Goal: Task Accomplishment & Management: Complete application form

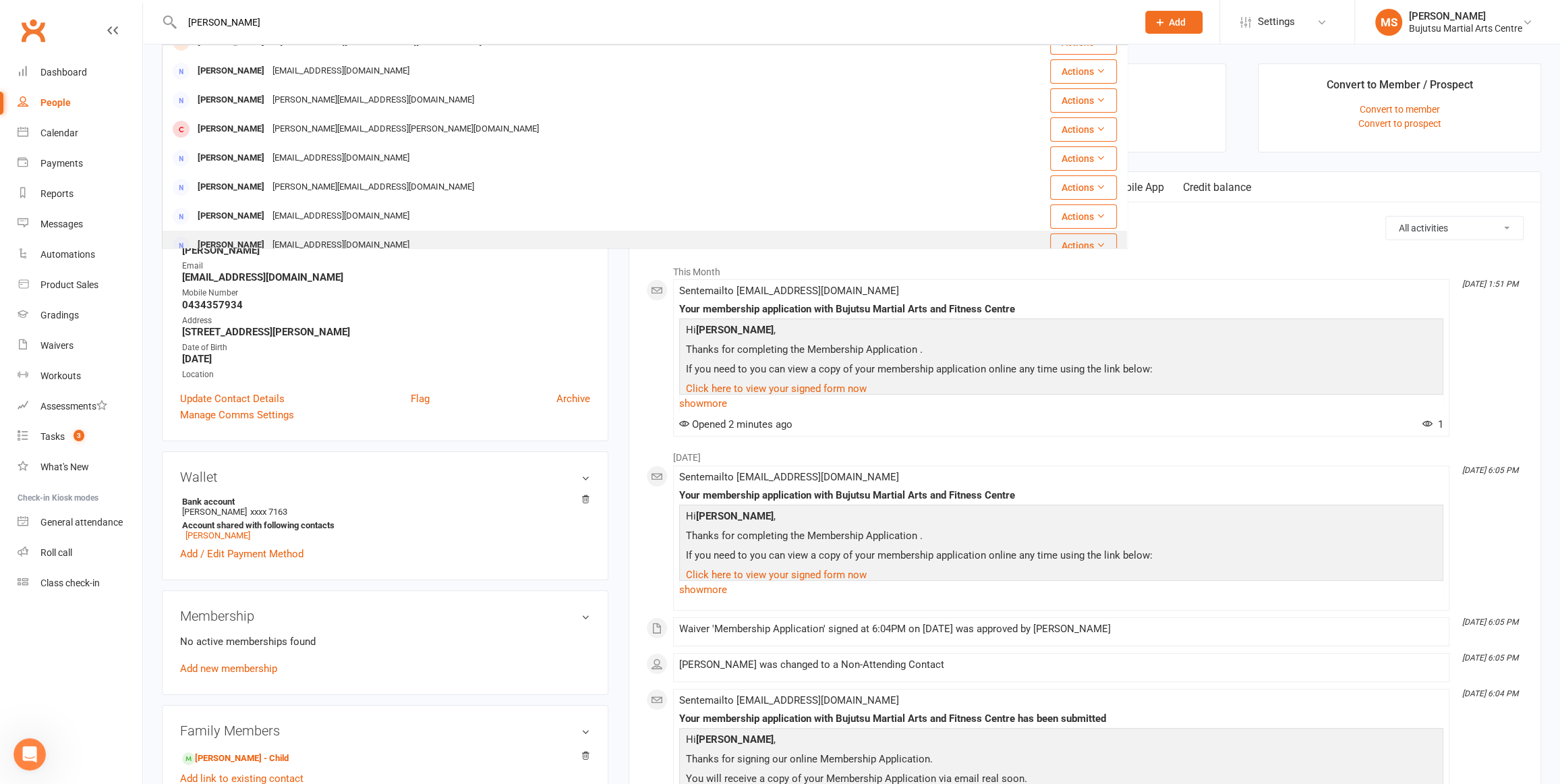
scroll to position [45, 0]
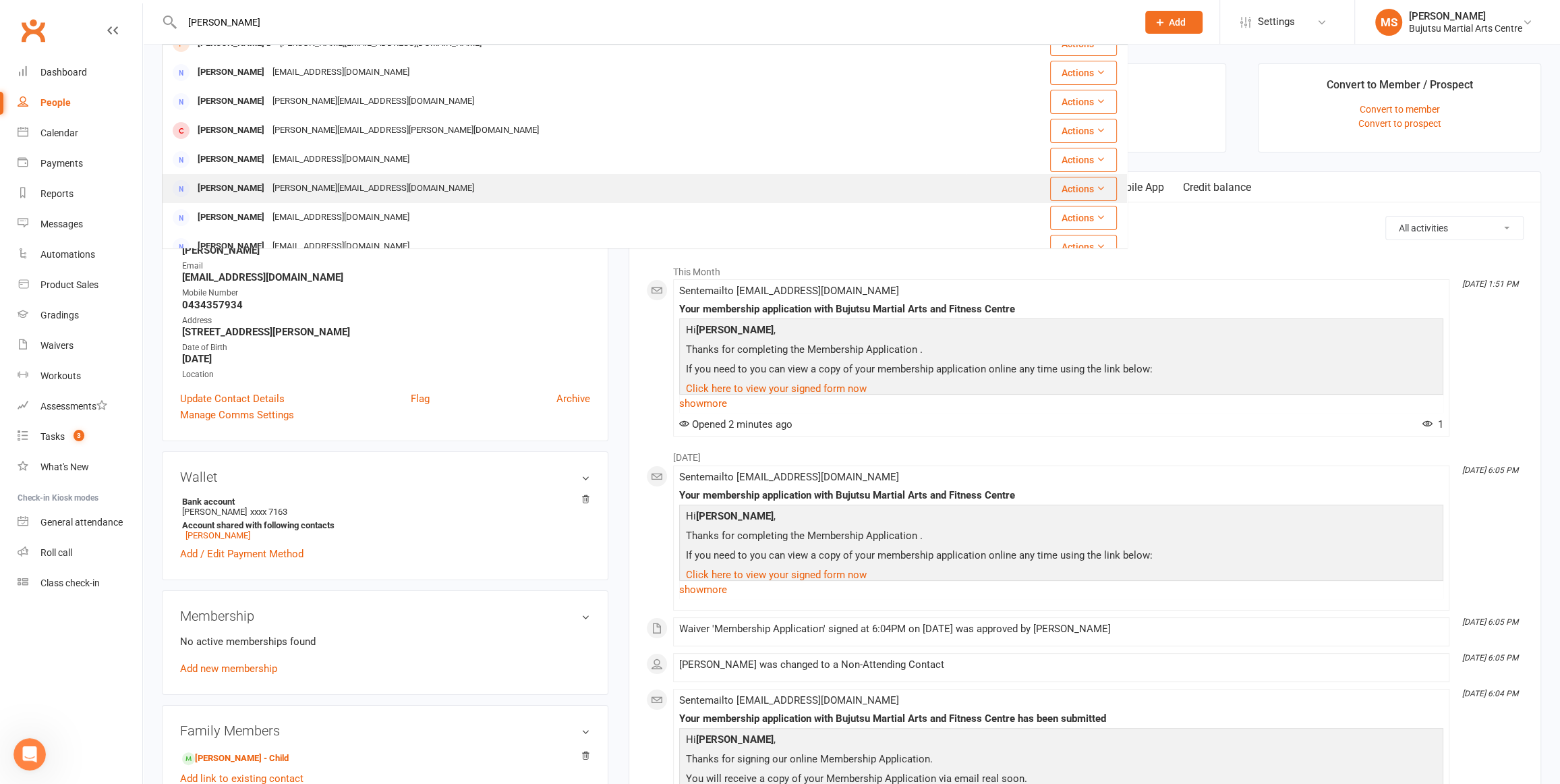
type input "[PERSON_NAME]"
click at [238, 192] on div "[PERSON_NAME]" at bounding box center [231, 188] width 75 height 20
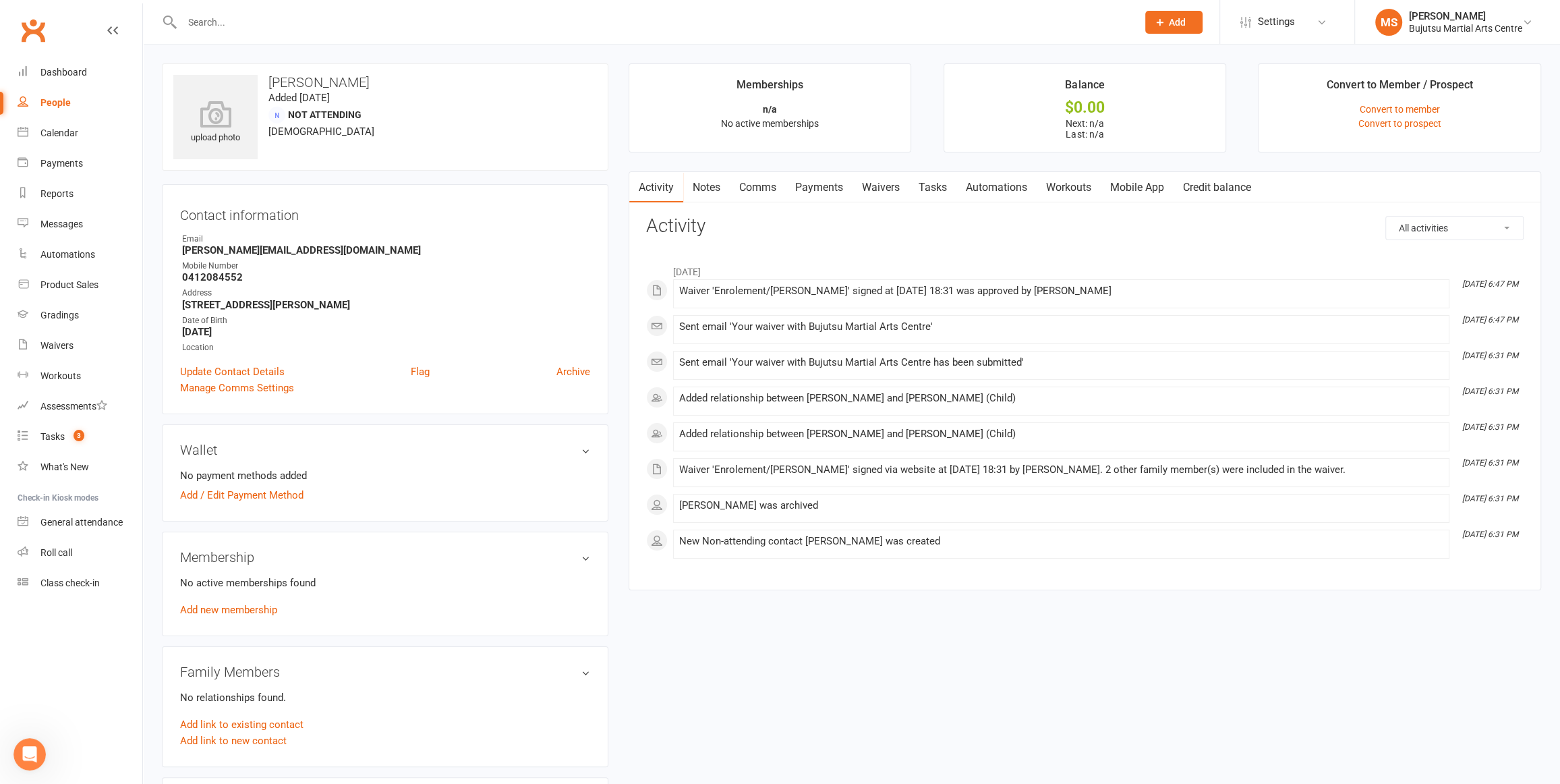
click at [246, 27] on input "text" at bounding box center [652, 21] width 949 height 19
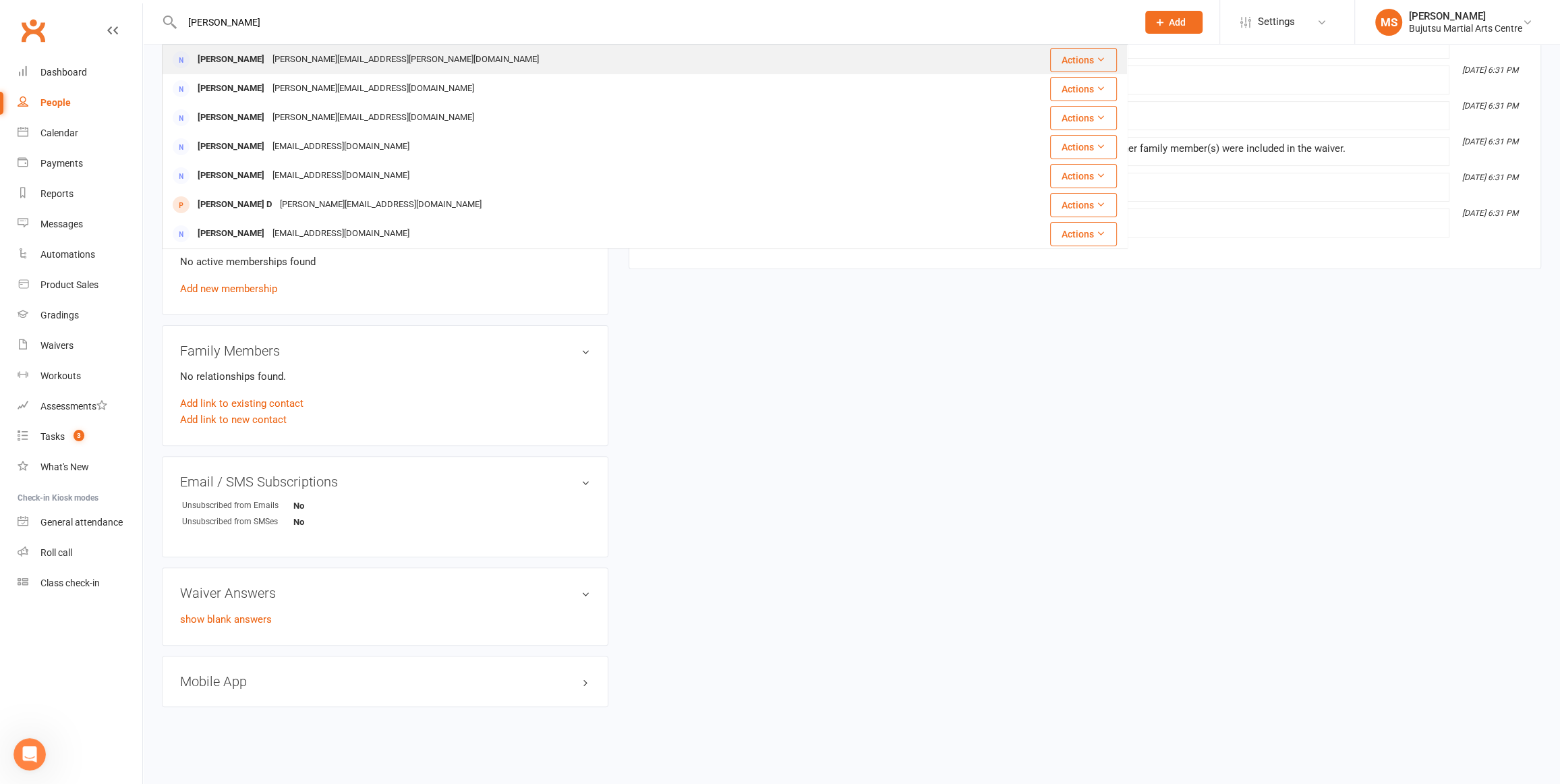
type input "[PERSON_NAME]"
click at [228, 60] on div "[PERSON_NAME]" at bounding box center [231, 60] width 75 height 20
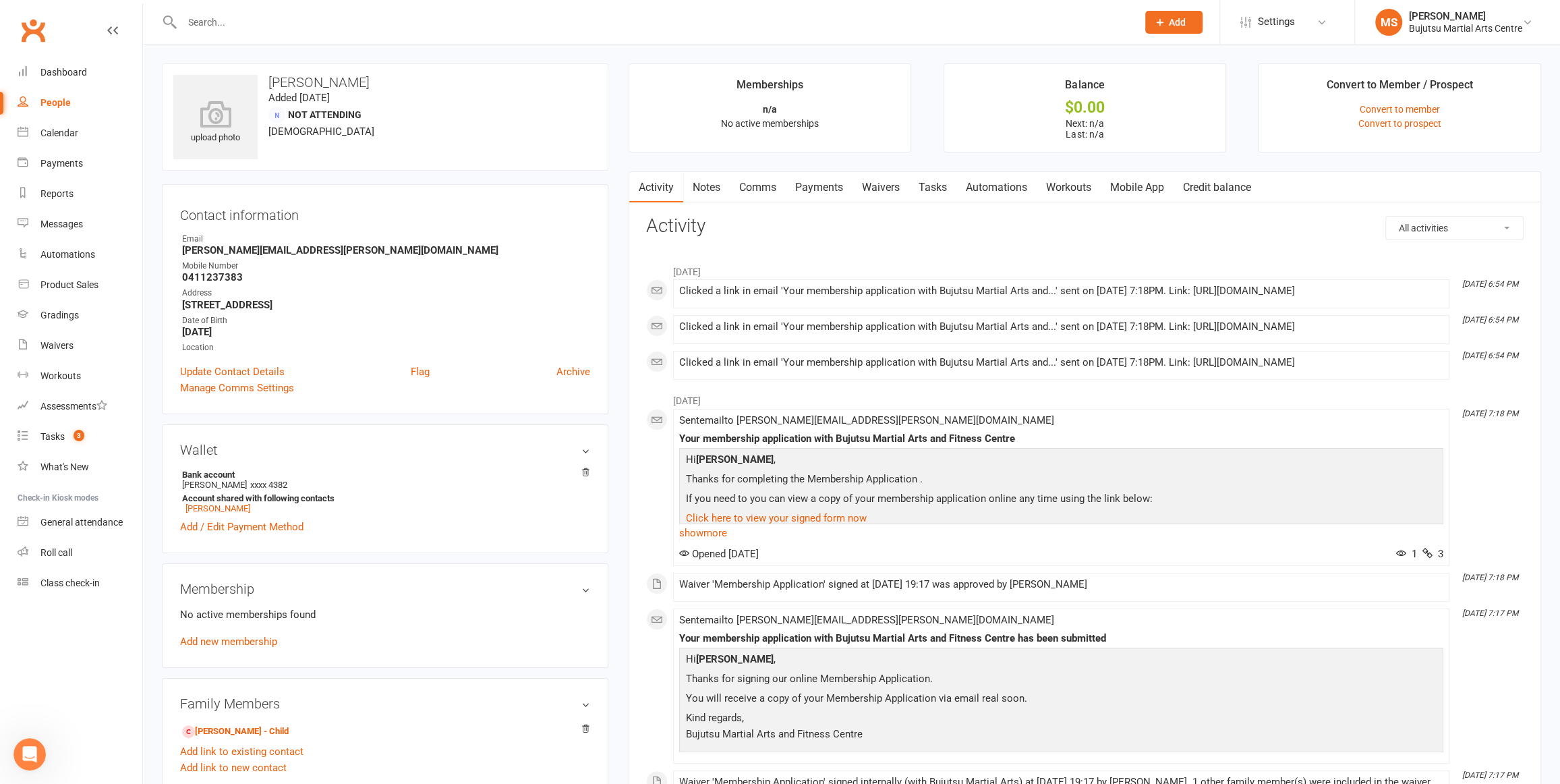
click at [63, 99] on div "People" at bounding box center [56, 102] width 30 height 11
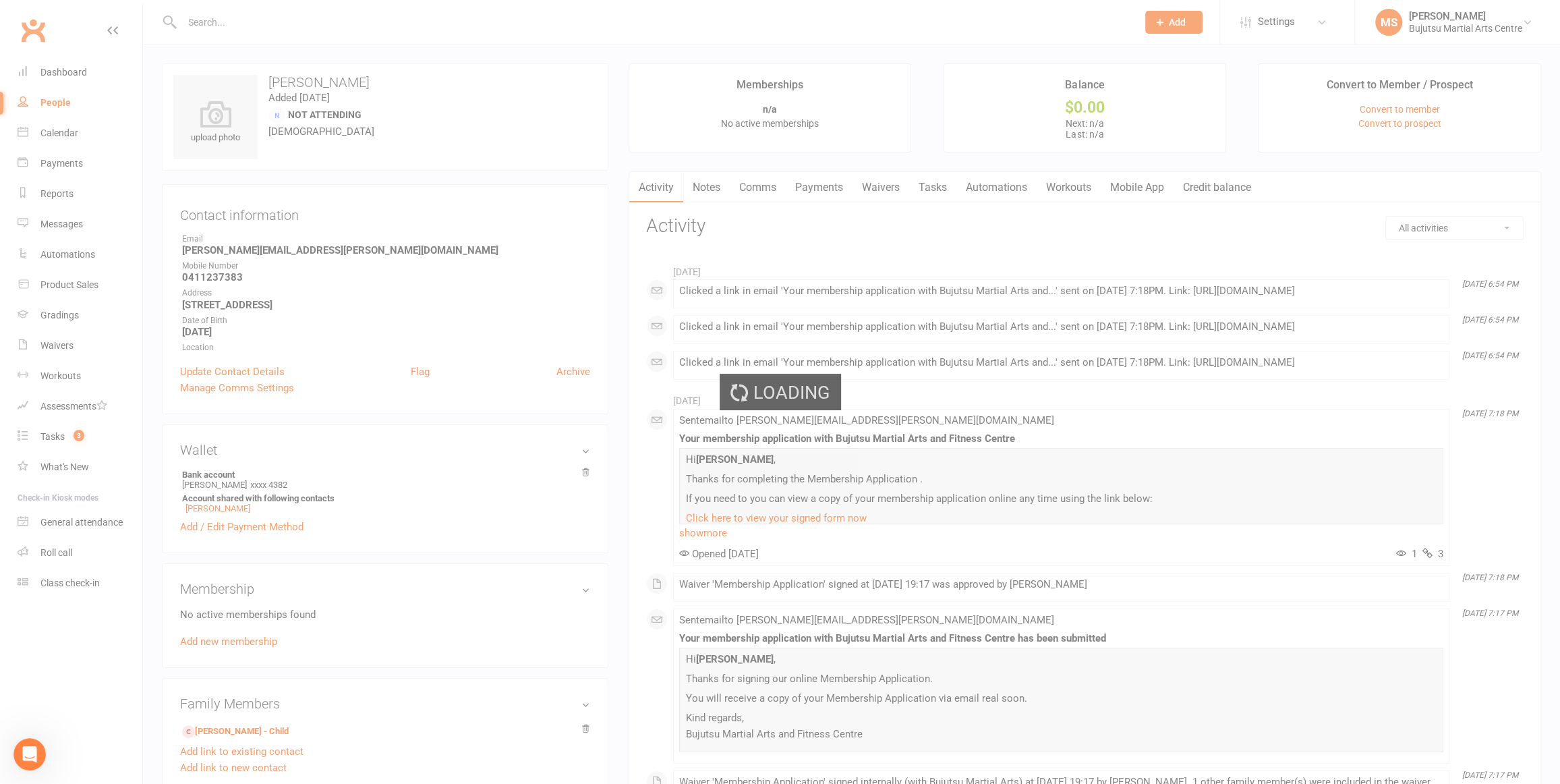
select select "100"
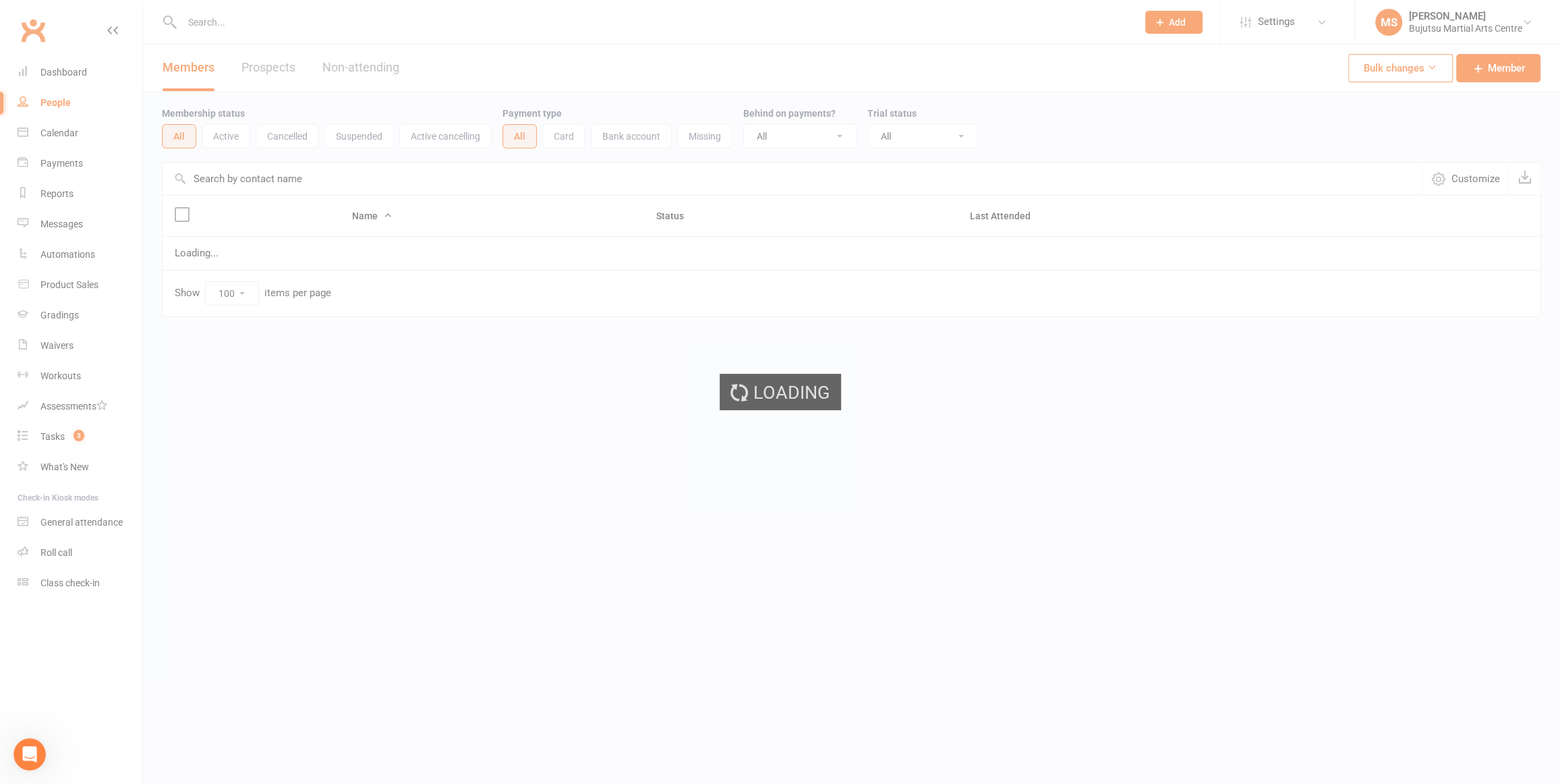
click at [63, 98] on ui-view "Prospect Member Non-attending contact Class / event Appointment Grading event T…" at bounding box center [780, 187] width 1560 height 366
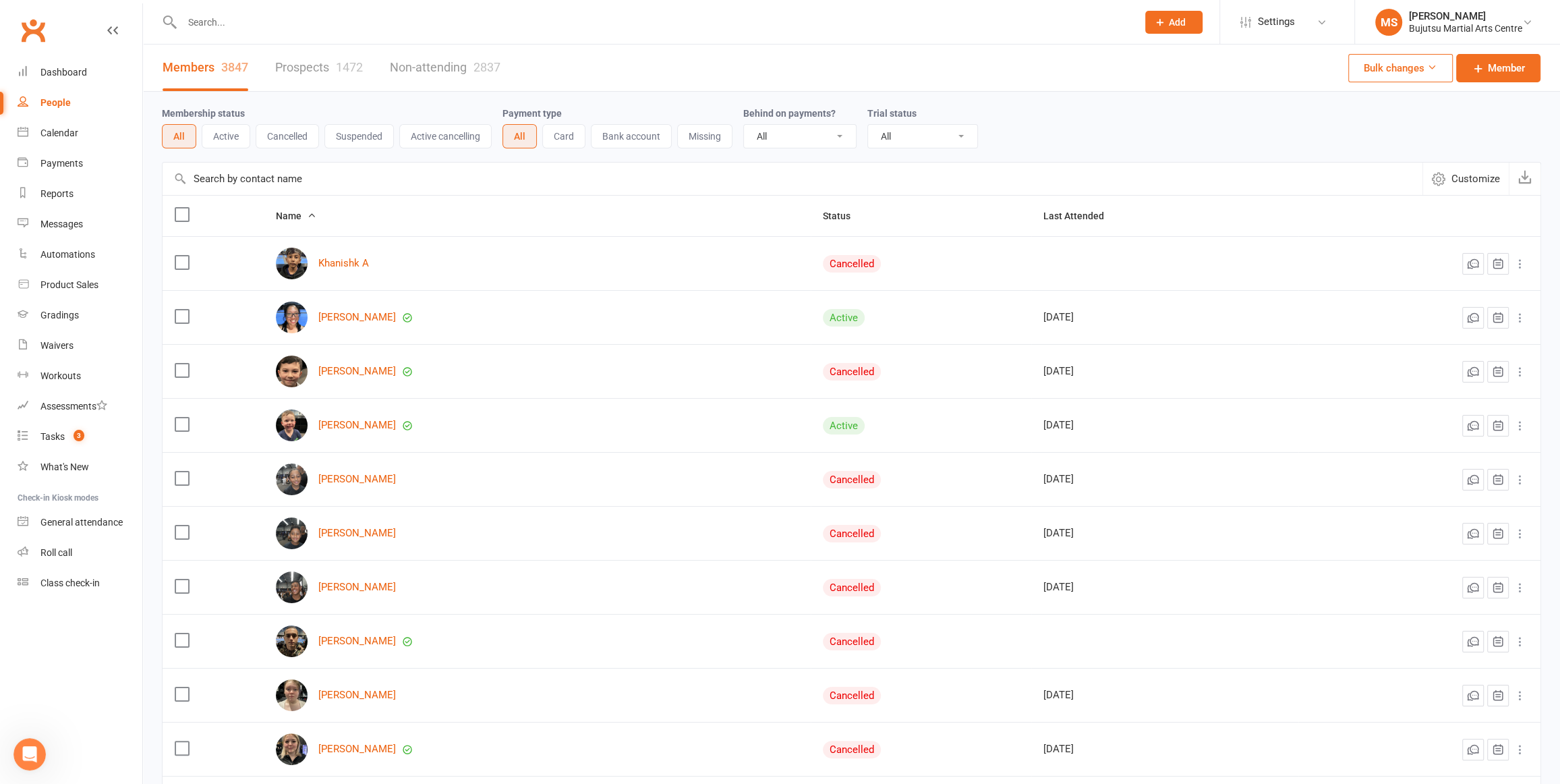
click at [66, 100] on div "People" at bounding box center [56, 102] width 30 height 11
click at [307, 59] on link "Prospects 1472" at bounding box center [319, 68] width 88 height 46
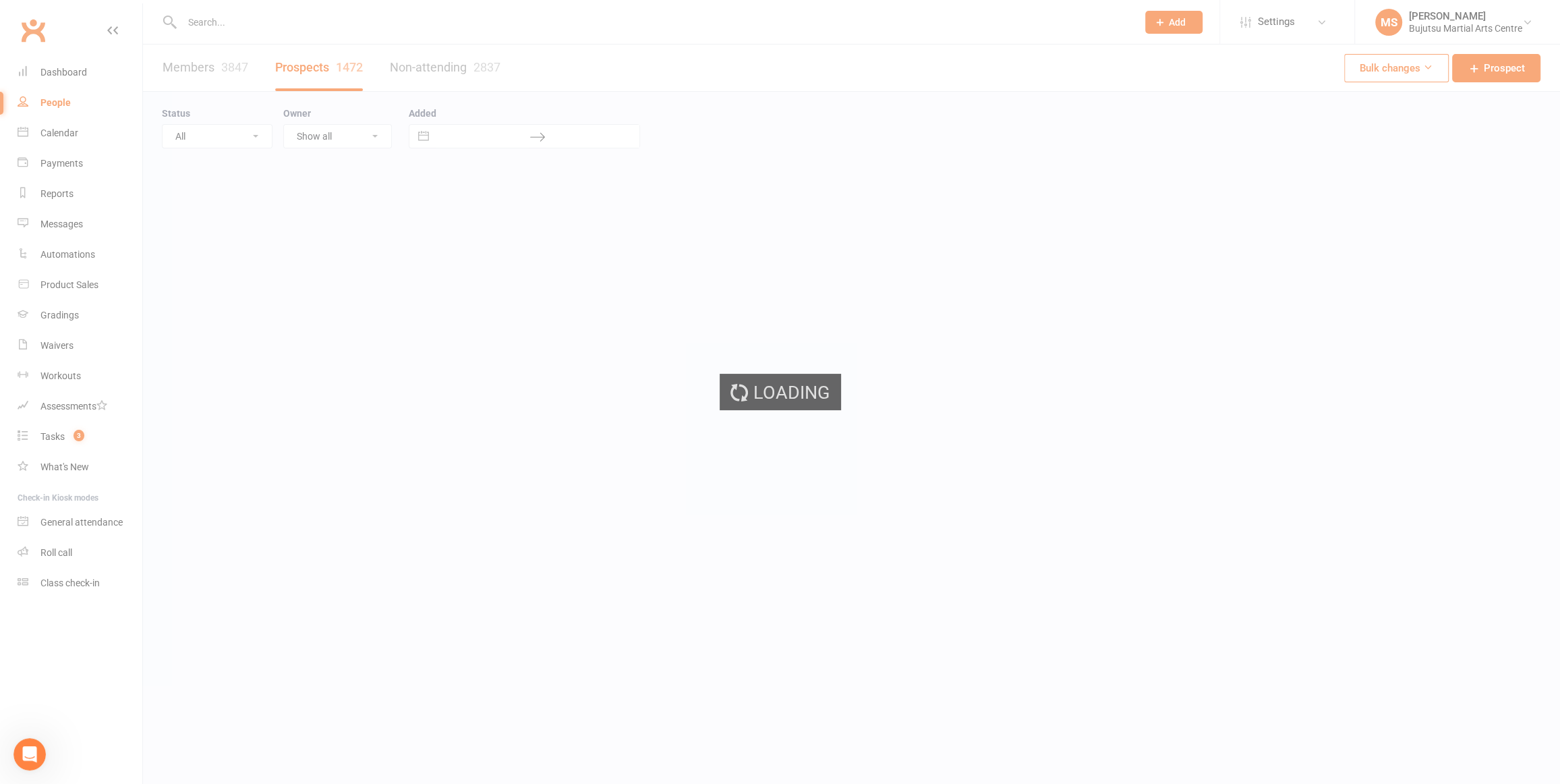
select select "100"
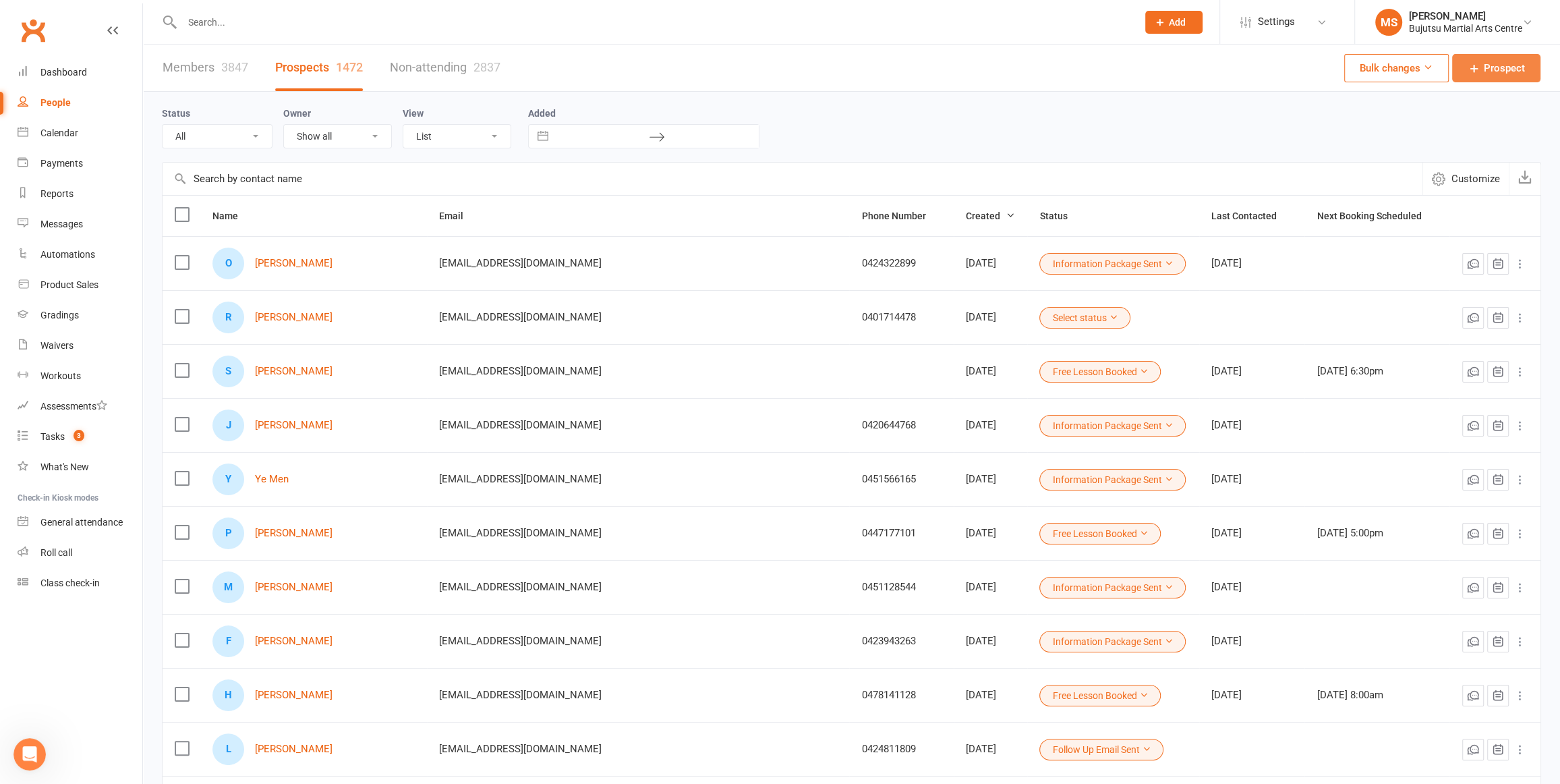
click at [1465, 60] on link "Prospect" at bounding box center [1496, 68] width 88 height 28
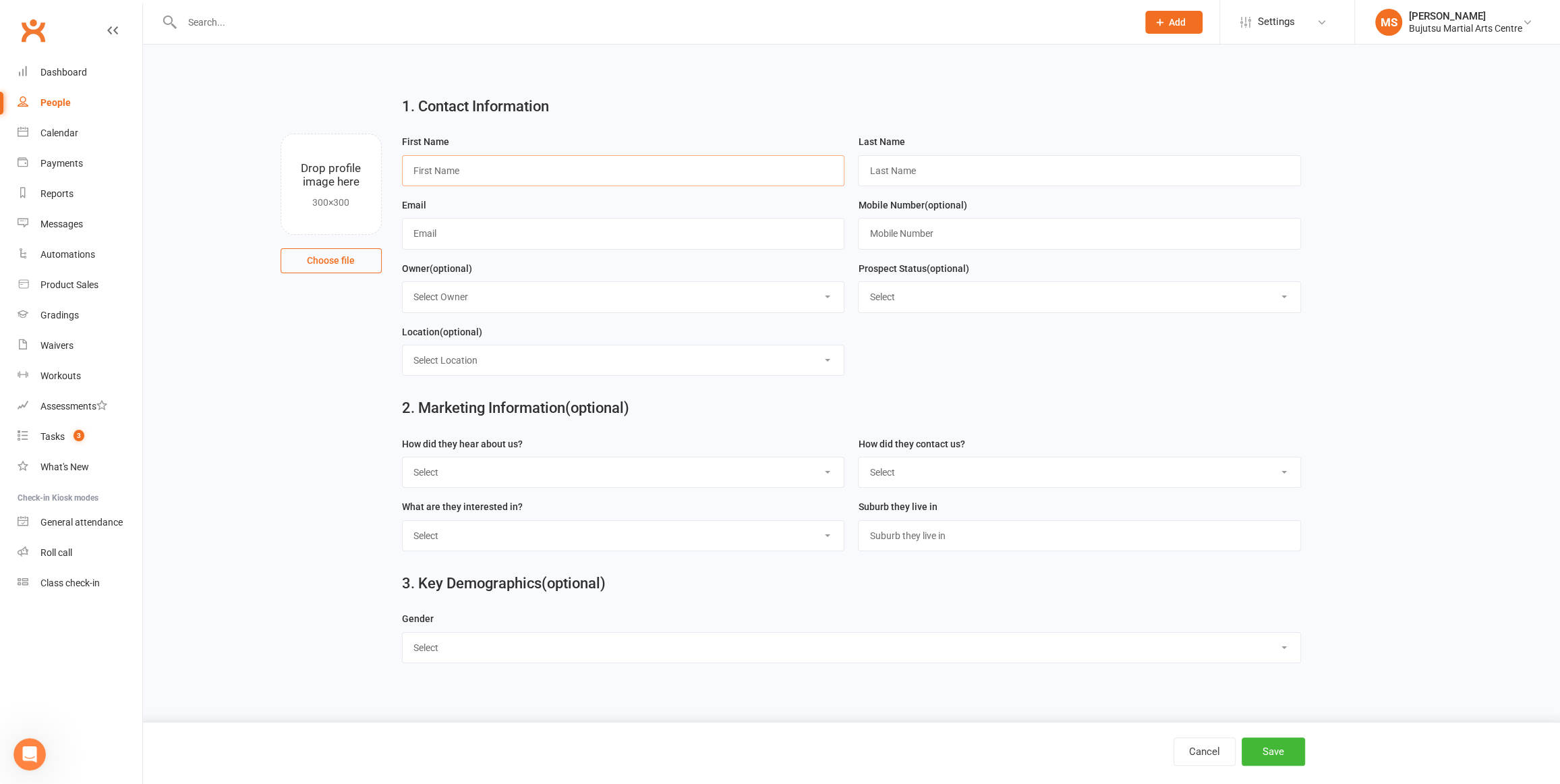
click at [442, 164] on input "text" at bounding box center [623, 171] width 444 height 31
click at [317, 20] on input "text" at bounding box center [652, 21] width 949 height 19
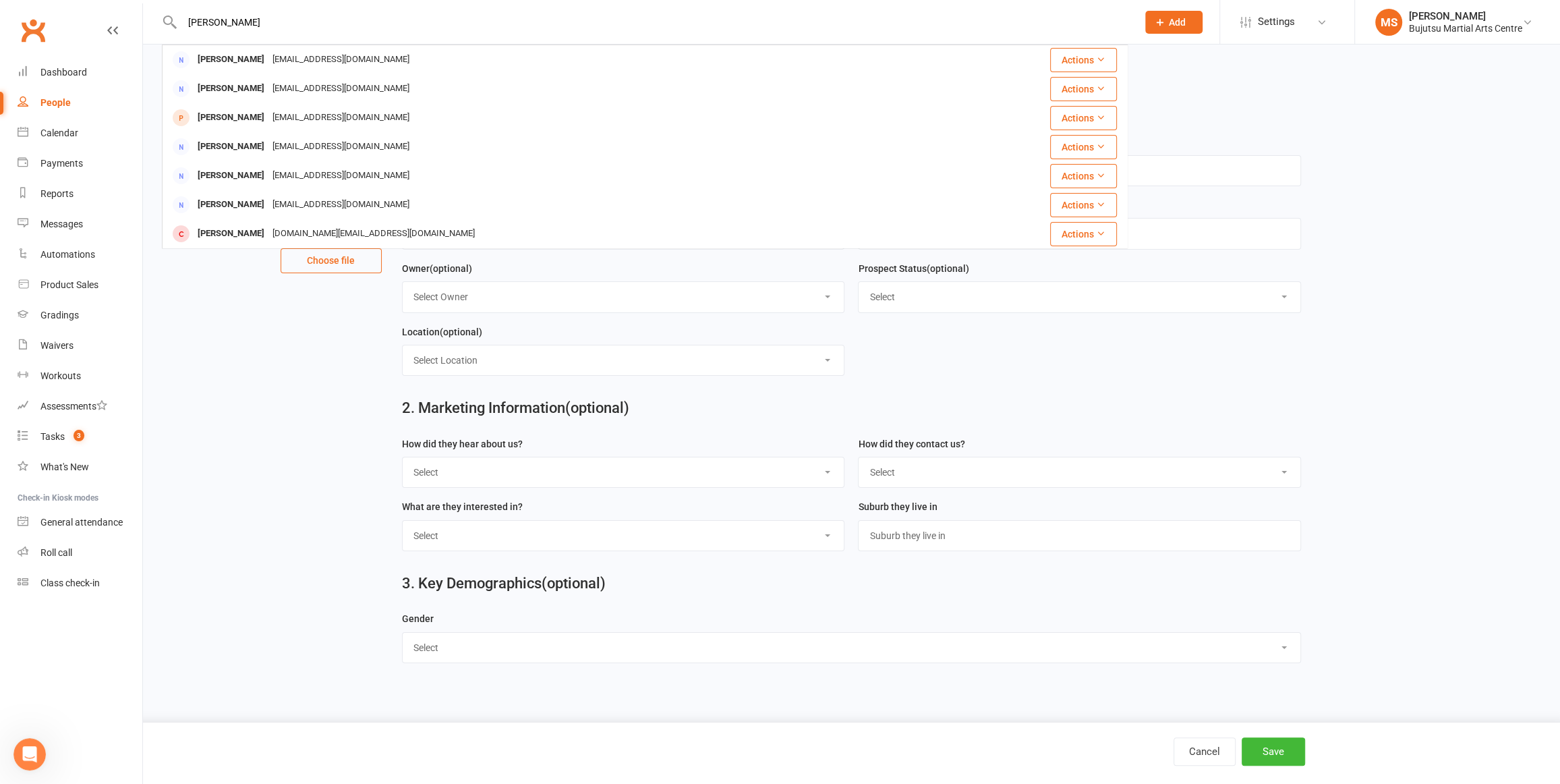
type input "[PERSON_NAME]"
click at [222, 364] on main "1. Contact Information Drop profile image here 300×300 Choose file First Name L…" at bounding box center [852, 348] width 1380 height 525
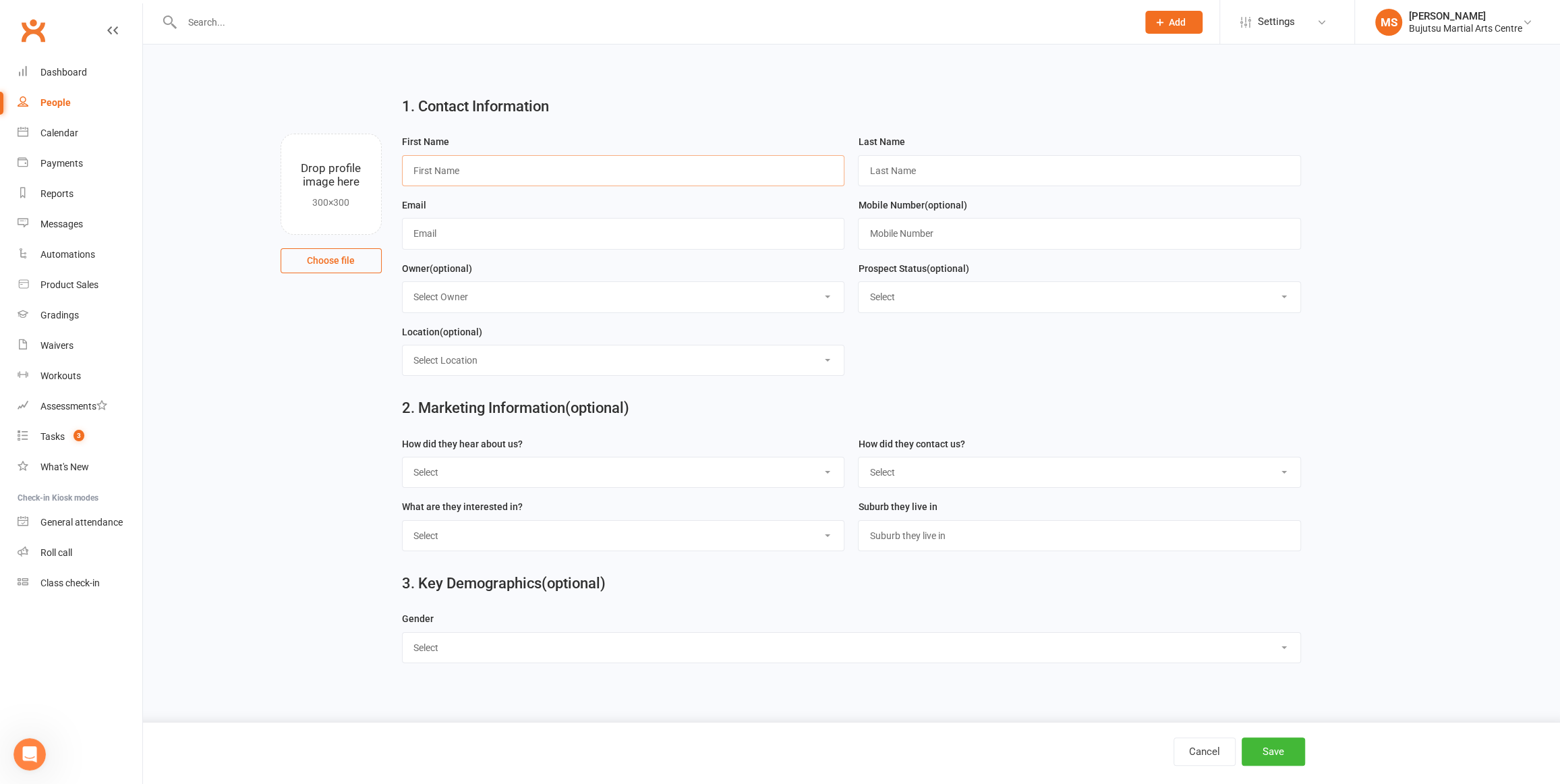
click at [485, 167] on input "text" at bounding box center [623, 171] width 444 height 31
type input "[PERSON_NAME]"
click at [465, 230] on input "text" at bounding box center [623, 233] width 444 height 31
paste input "mailto:[EMAIL_ADDRESS][DOMAIN_NAME]"
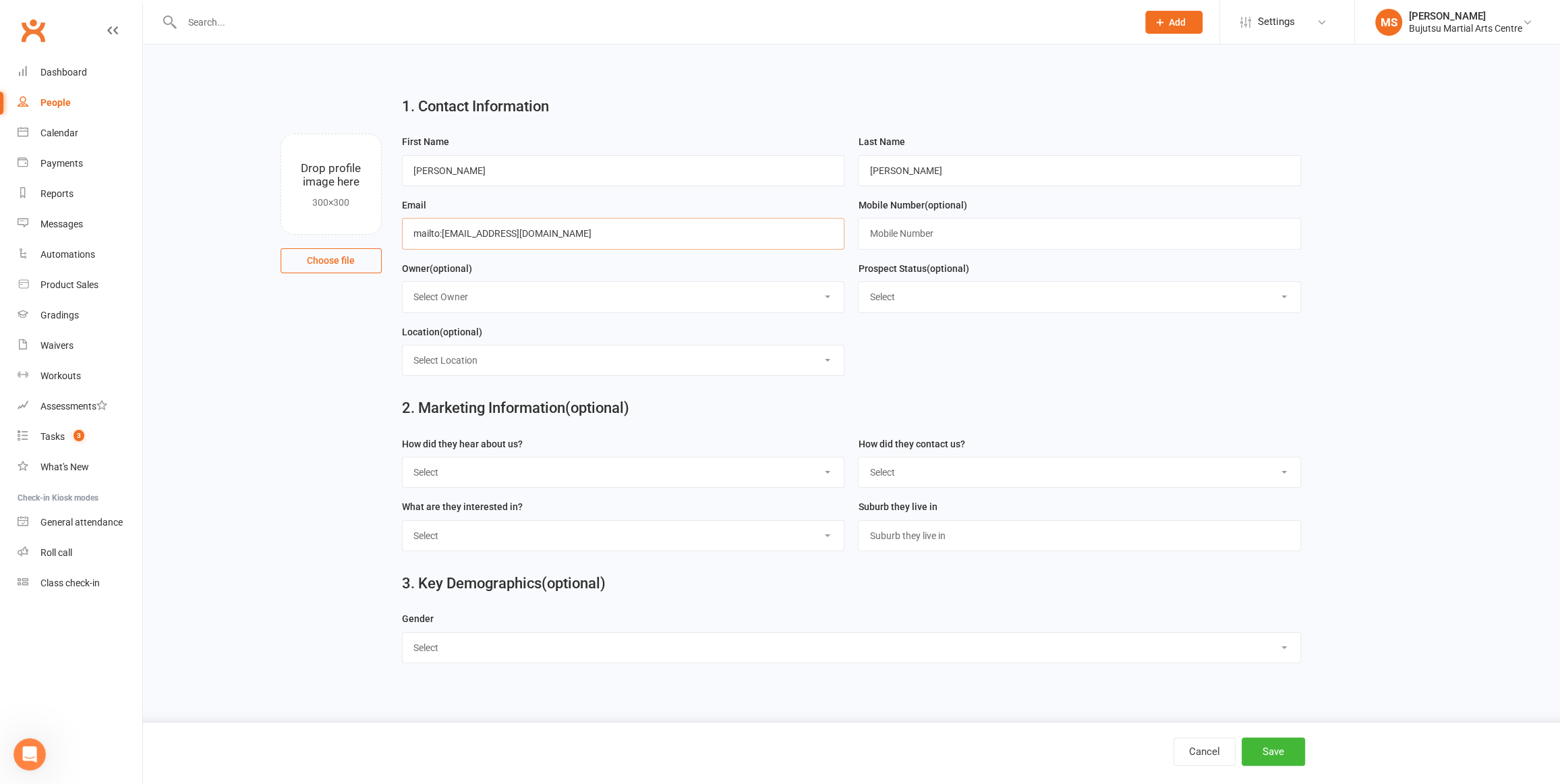
drag, startPoint x: 440, startPoint y: 229, endPoint x: 436, endPoint y: 240, distance: 11.7
click at [440, 231] on input "mailto:[EMAIL_ADDRESS][DOMAIN_NAME]" at bounding box center [623, 233] width 444 height 31
type input "[EMAIL_ADDRESS][DOMAIN_NAME]"
click at [940, 230] on input "text" at bounding box center [1079, 233] width 444 height 31
paste input "0415408861"
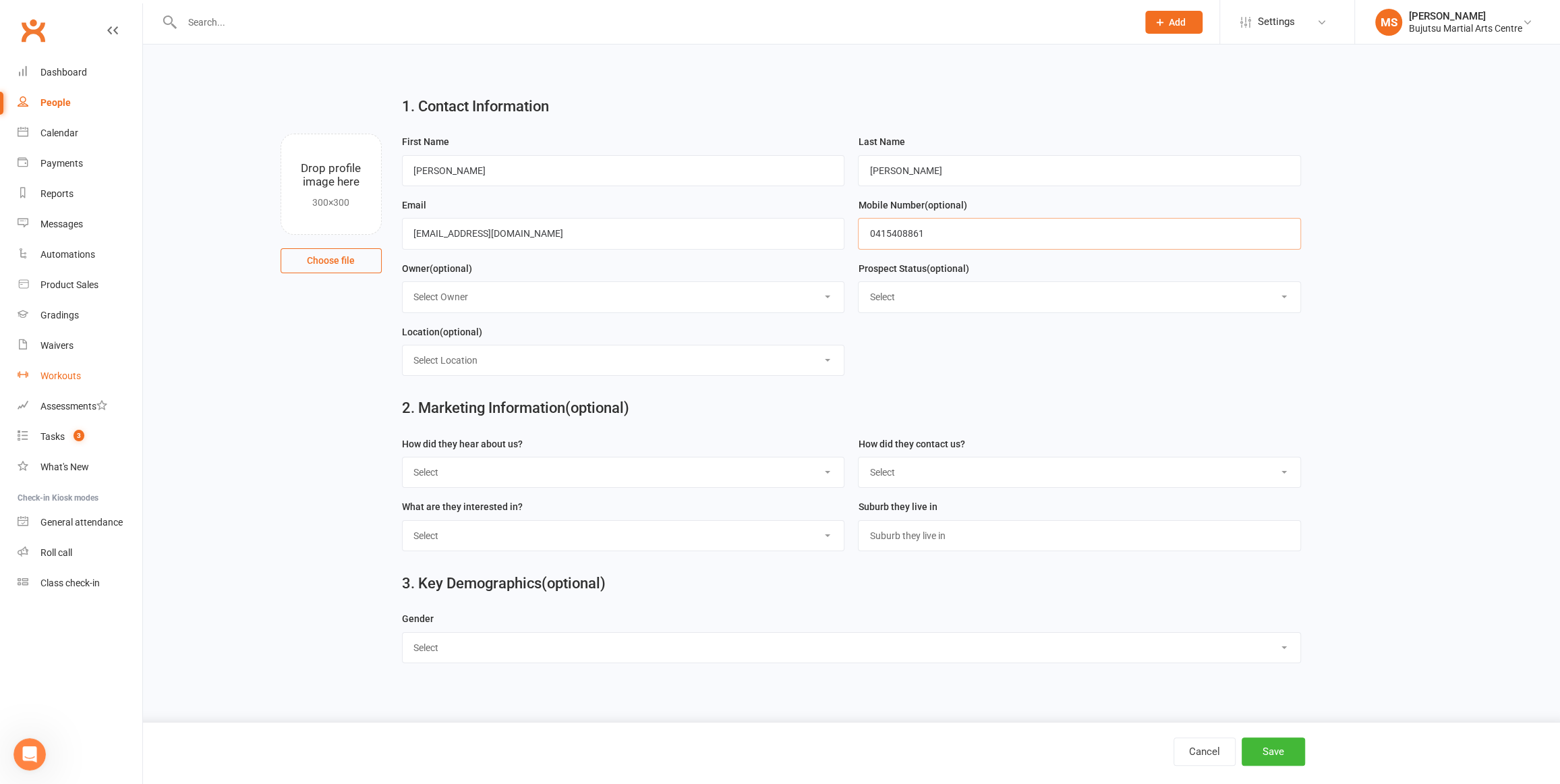
type input "0415408861"
click at [916, 297] on select "Select Initial Inquiry Information Package Sent Free Lesson Booked Follow Up Em…" at bounding box center [1079, 296] width 442 height 29
select select "Information Package Sent"
click at [859, 282] on select "Select Initial Inquiry Information Package Sent Free Lesson Booked Follow Up Em…" at bounding box center [1079, 296] width 442 height 29
click at [571, 477] on select "Select Google Other Social Media Through A Friend Walk by Referred" at bounding box center [623, 471] width 442 height 29
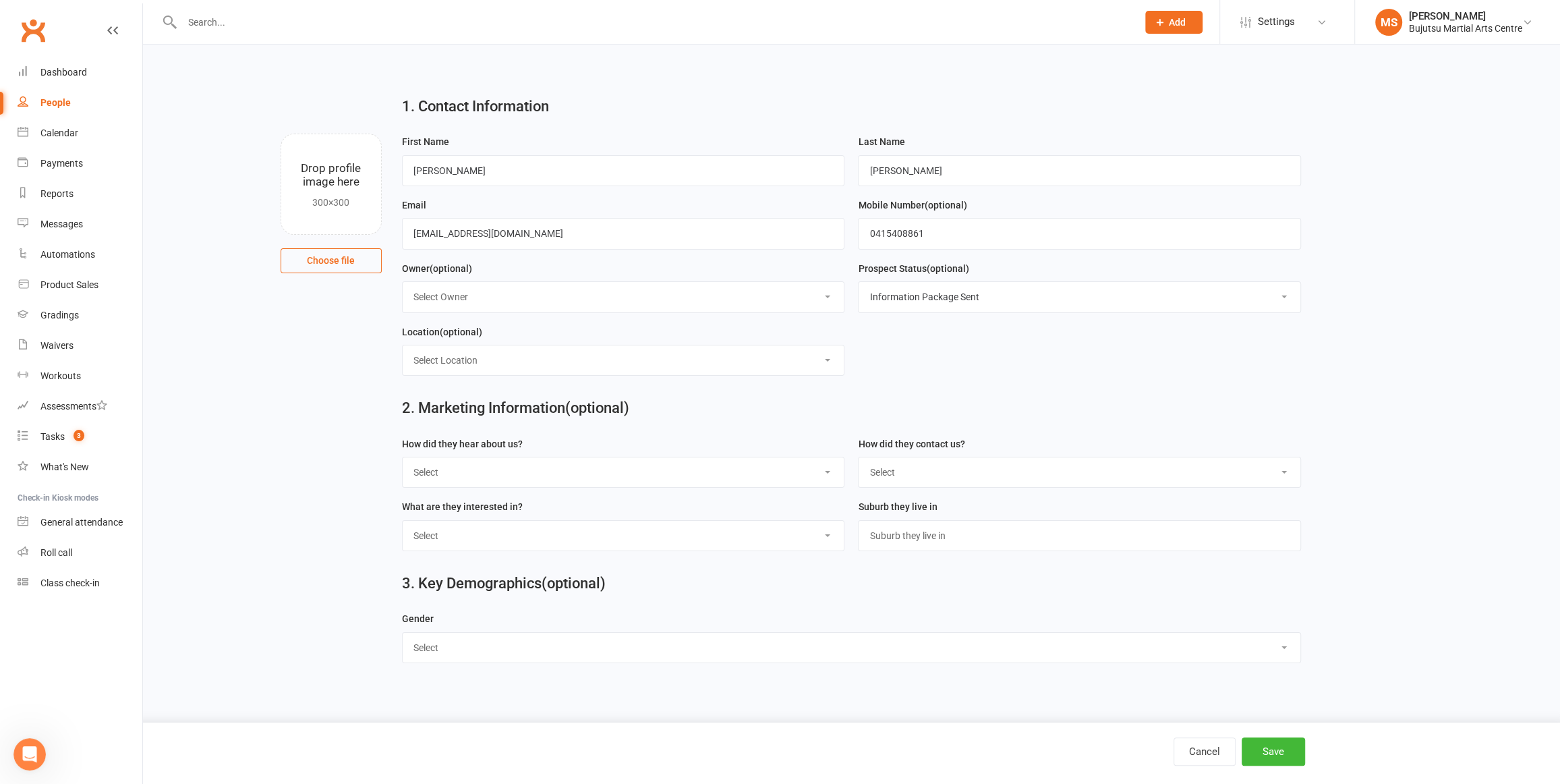
select select "Google"
click at [403, 457] on select "Select Google Other Social Media Through A Friend Walk by Referred" at bounding box center [623, 471] width 442 height 29
click at [975, 468] on select "Select Phone Email In-Facility Social Media Website Chat" at bounding box center [1079, 471] width 442 height 29
select select "Email"
click at [859, 457] on select "Select Phone Email In-Facility Social Media Website Chat" at bounding box center [1079, 471] width 442 height 29
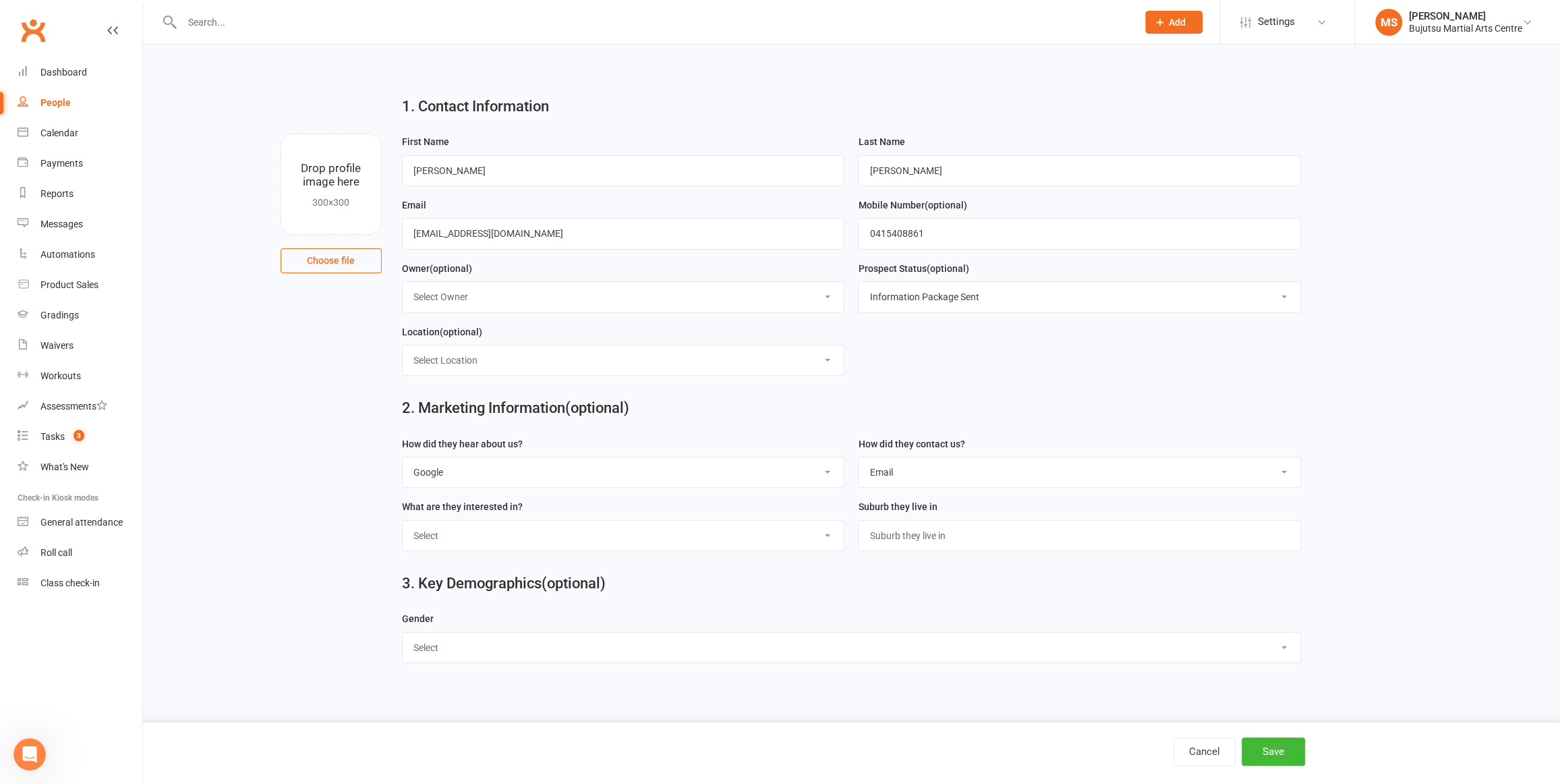
click at [605, 647] on select "Select [DEMOGRAPHIC_DATA] [DEMOGRAPHIC_DATA]" at bounding box center [852, 647] width 898 height 29
select select "[DEMOGRAPHIC_DATA]"
click at [403, 633] on select "Select [DEMOGRAPHIC_DATA] [DEMOGRAPHIC_DATA]" at bounding box center [852, 647] width 898 height 29
click at [1291, 751] on button "Save" at bounding box center [1273, 751] width 63 height 28
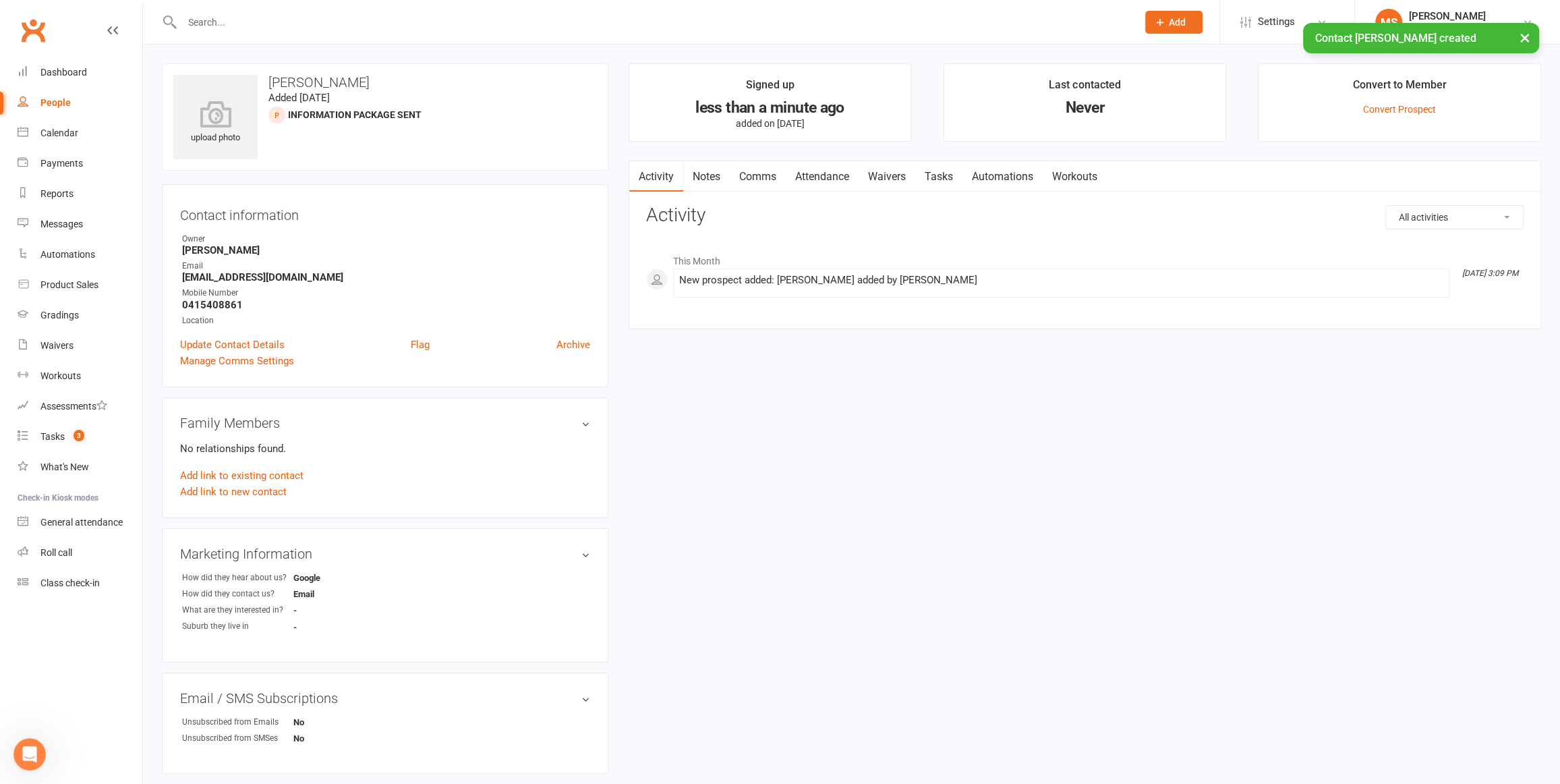
click at [765, 174] on link "Comms" at bounding box center [757, 176] width 56 height 31
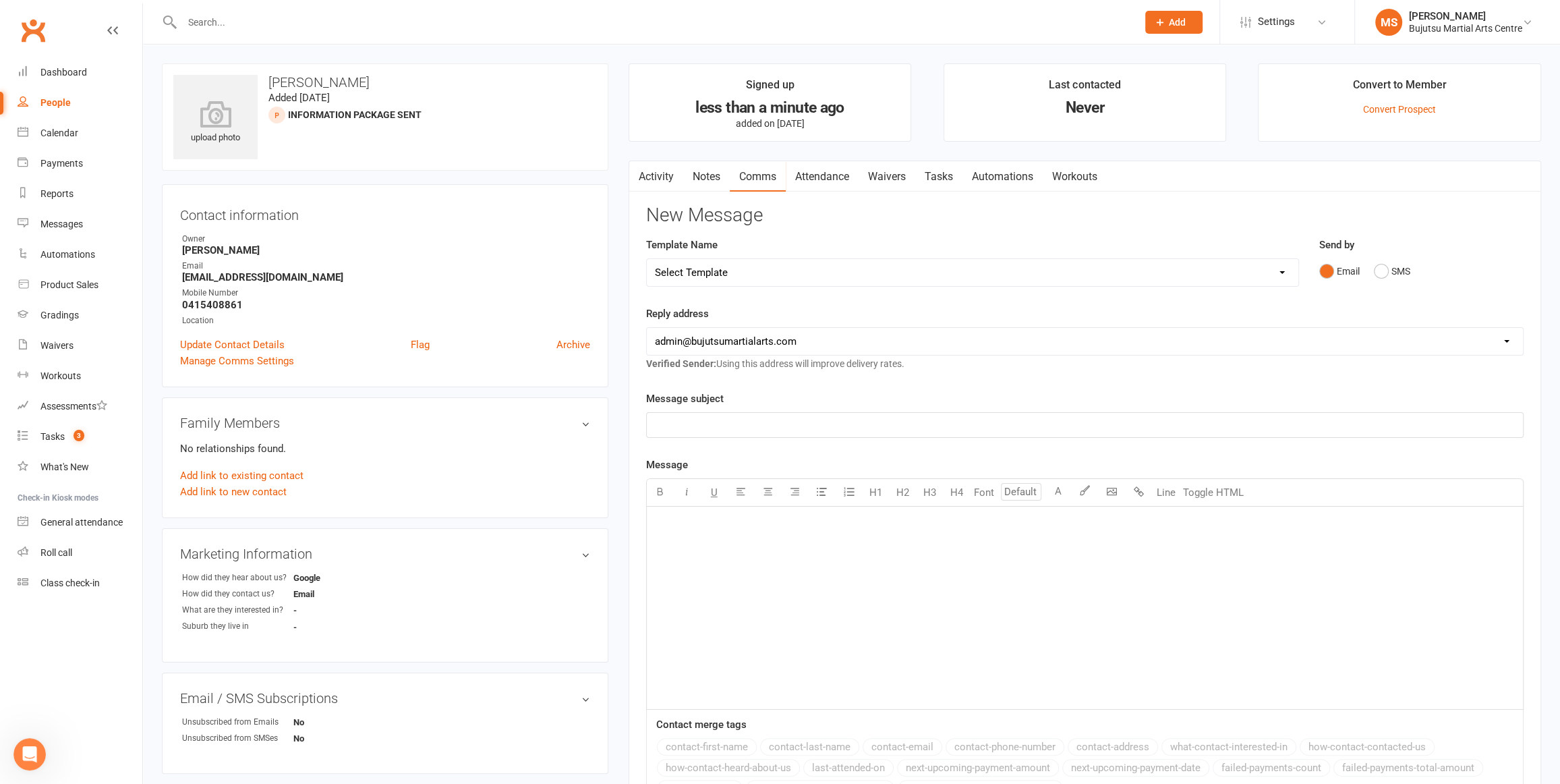
click at [708, 273] on select "Select Template [Email] Japan Karate Association Annual Registration [Email] Ry…" at bounding box center [972, 272] width 652 height 27
select select "26"
click at [647, 259] on select "Select Template [Email] Japan Karate Association Annual Registration [Email] Ry…" at bounding box center [972, 272] width 652 height 27
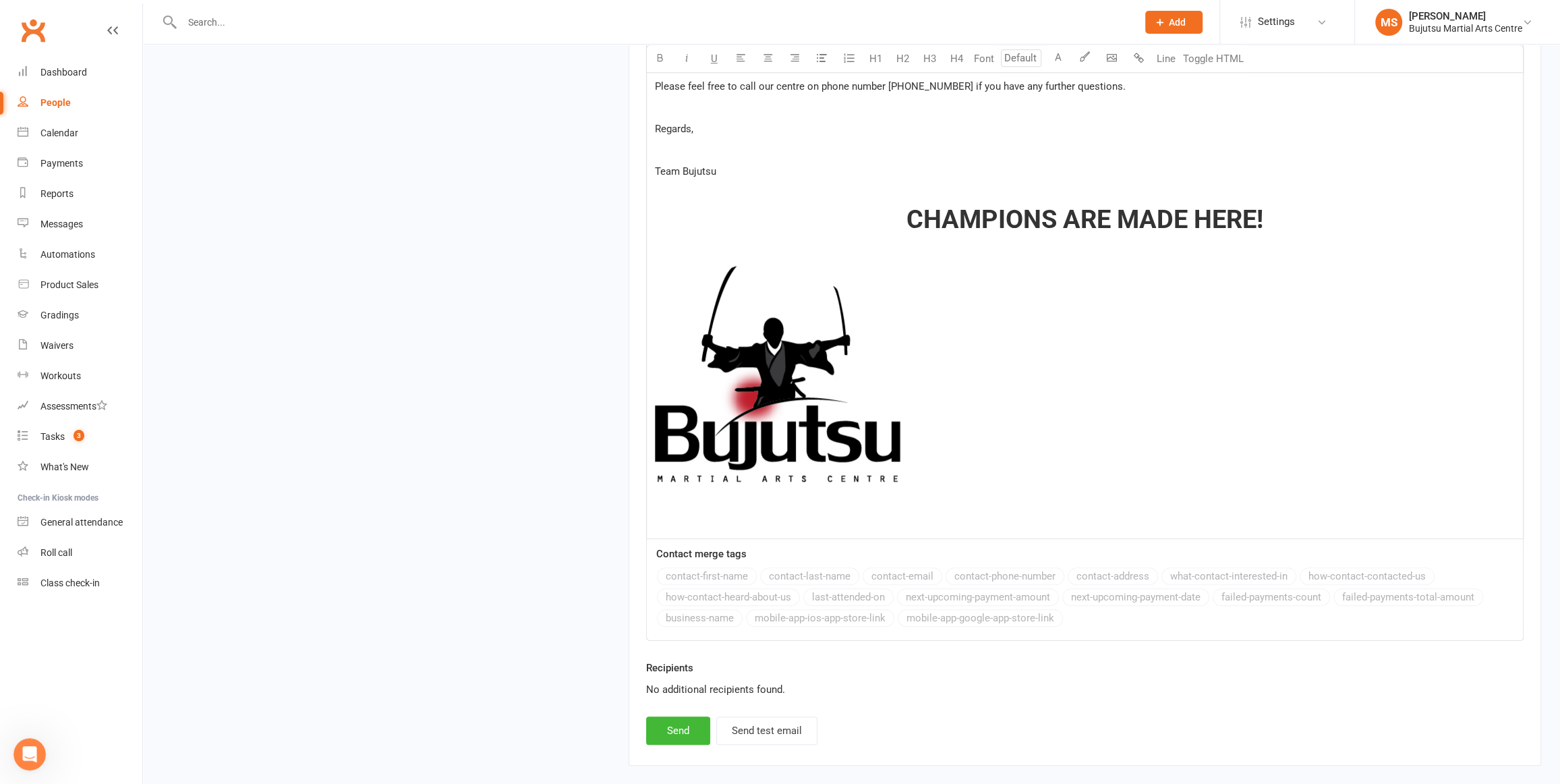
scroll to position [1436, 0]
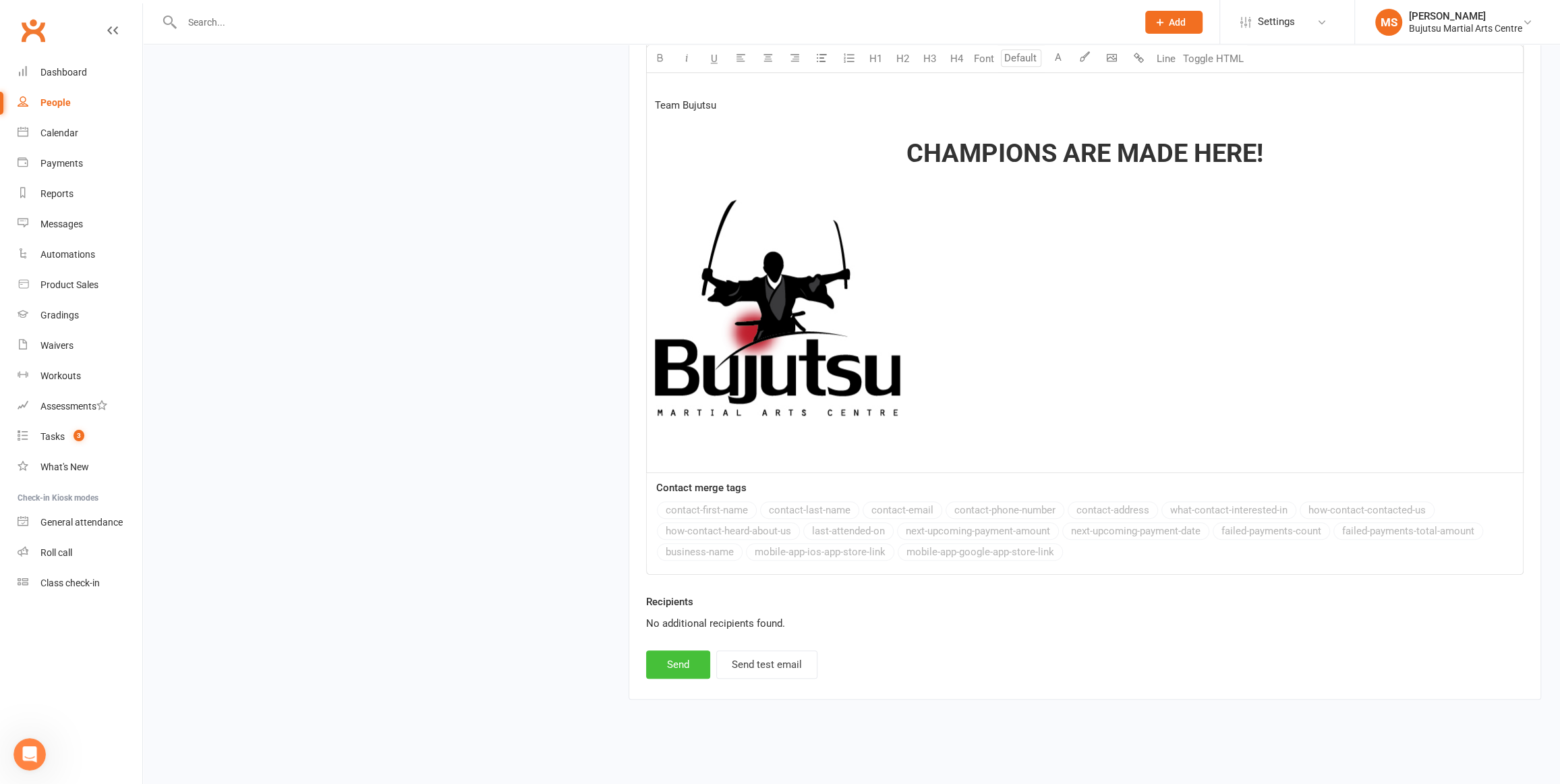
click at [678, 662] on button "Send" at bounding box center [678, 665] width 64 height 28
select select
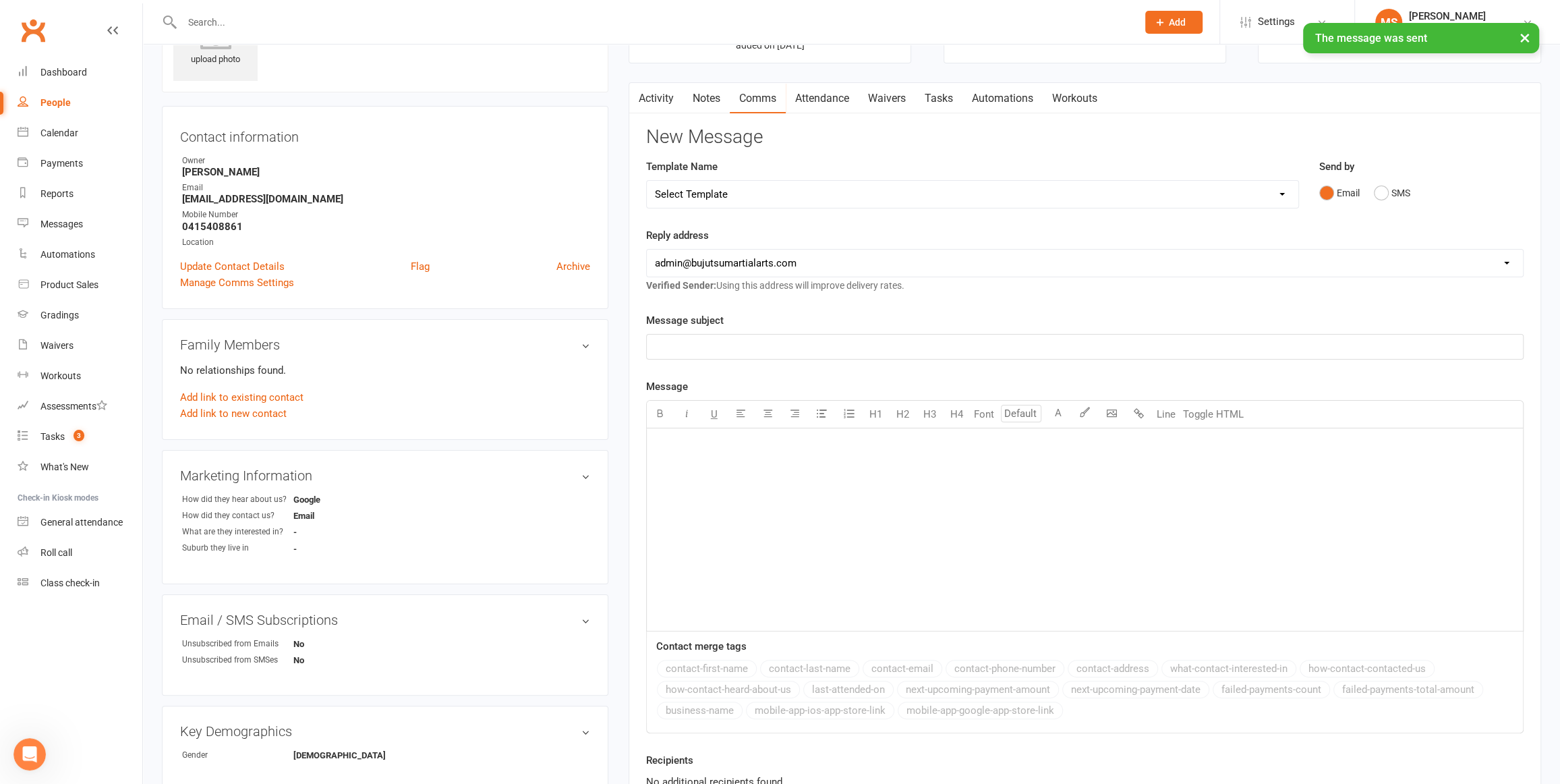
scroll to position [0, 0]
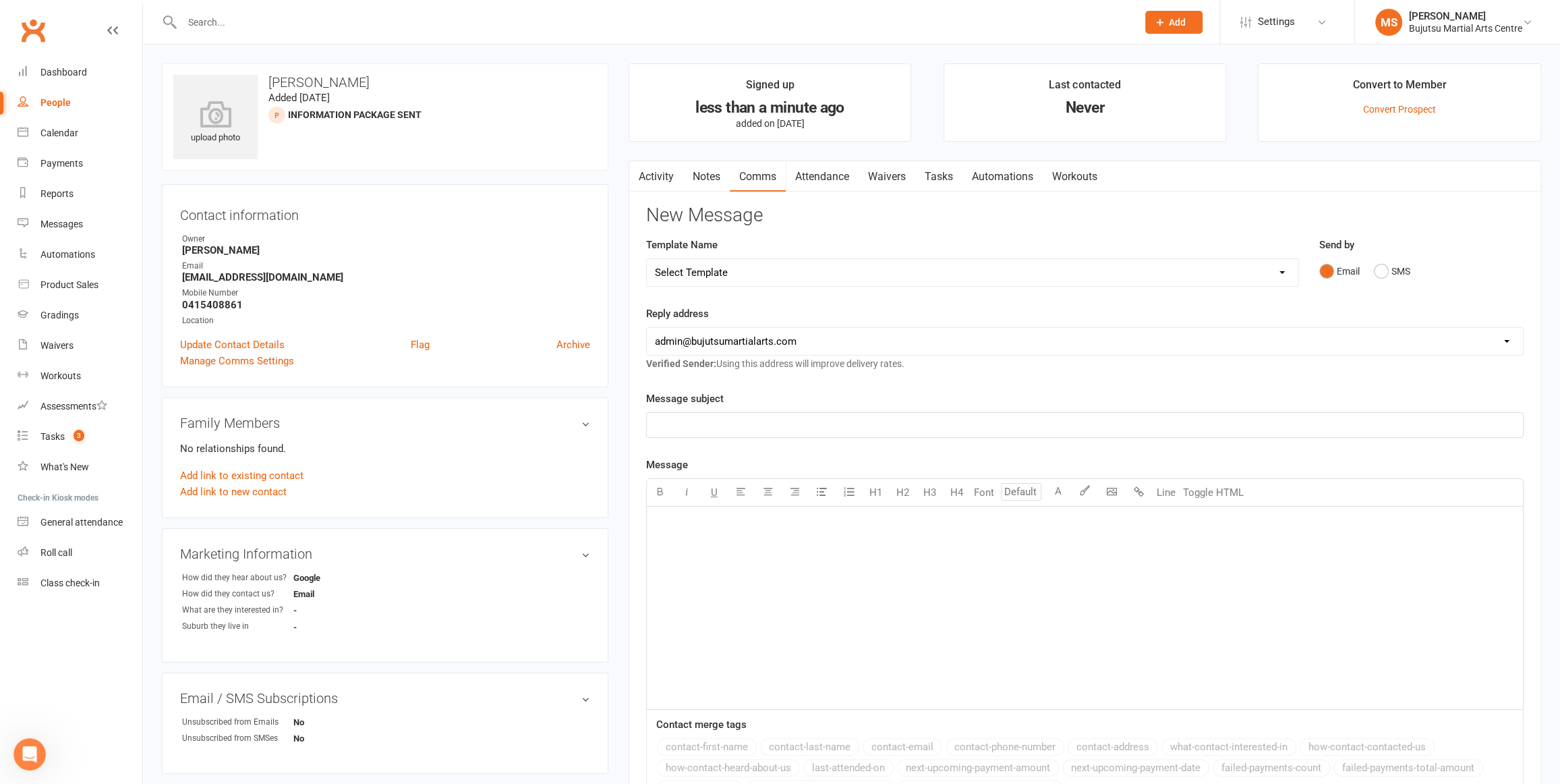
click at [659, 174] on link "Activity" at bounding box center [656, 176] width 54 height 31
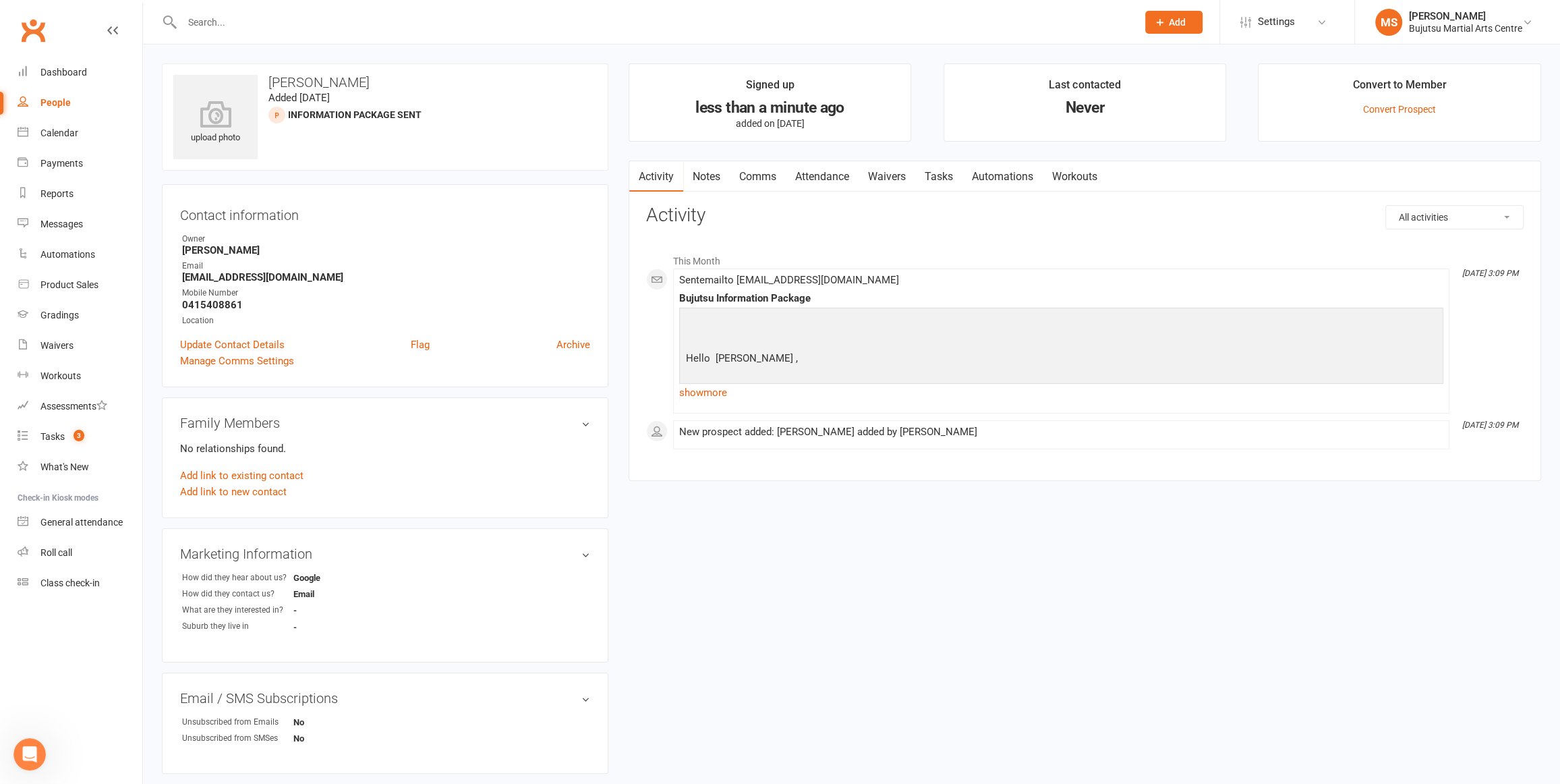
click at [829, 174] on link "Attendance" at bounding box center [822, 176] width 73 height 31
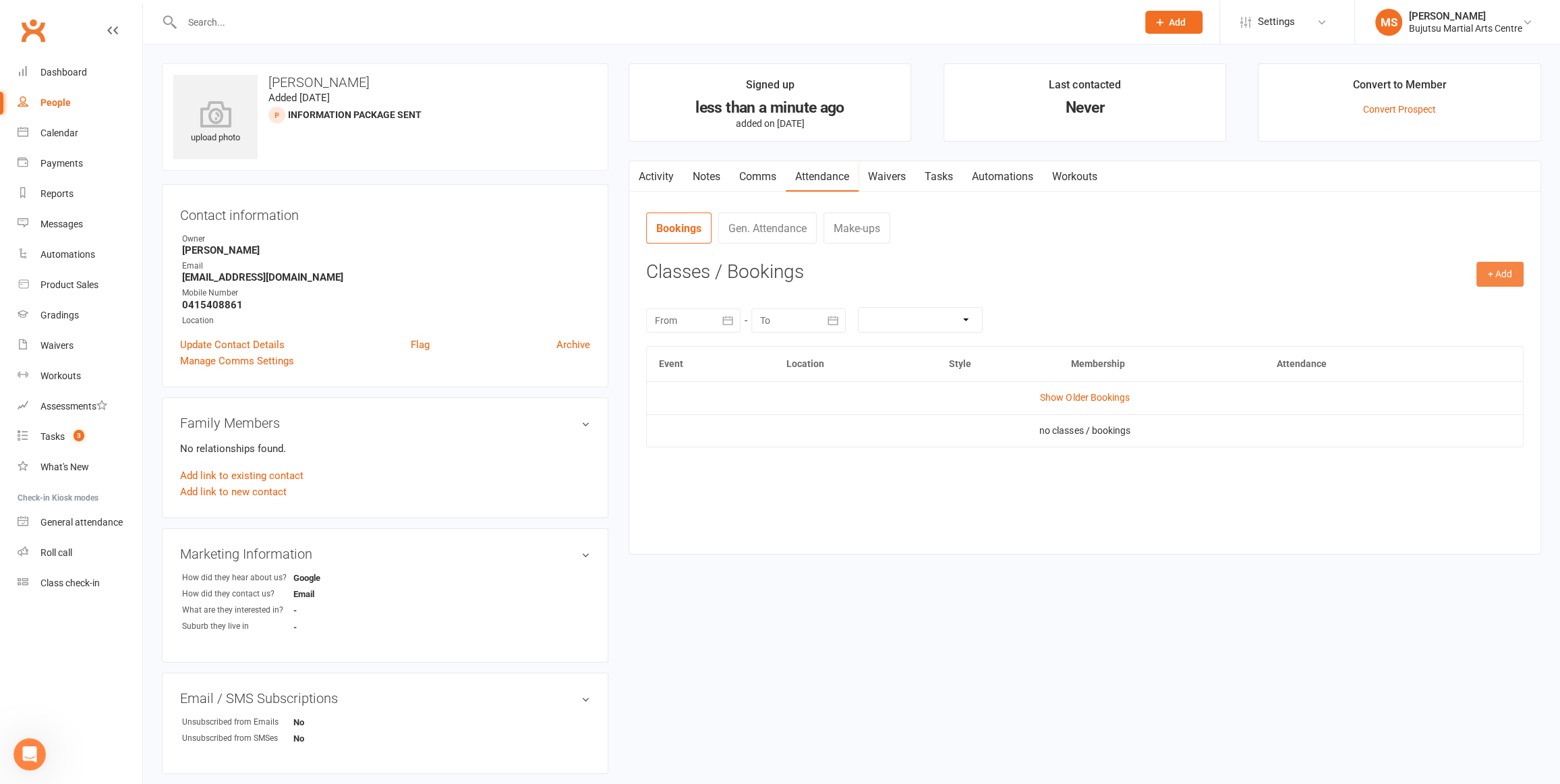
click at [1498, 272] on button "+ Add" at bounding box center [1500, 273] width 47 height 24
click at [1434, 306] on link "Book Event" at bounding box center [1456, 305] width 133 height 27
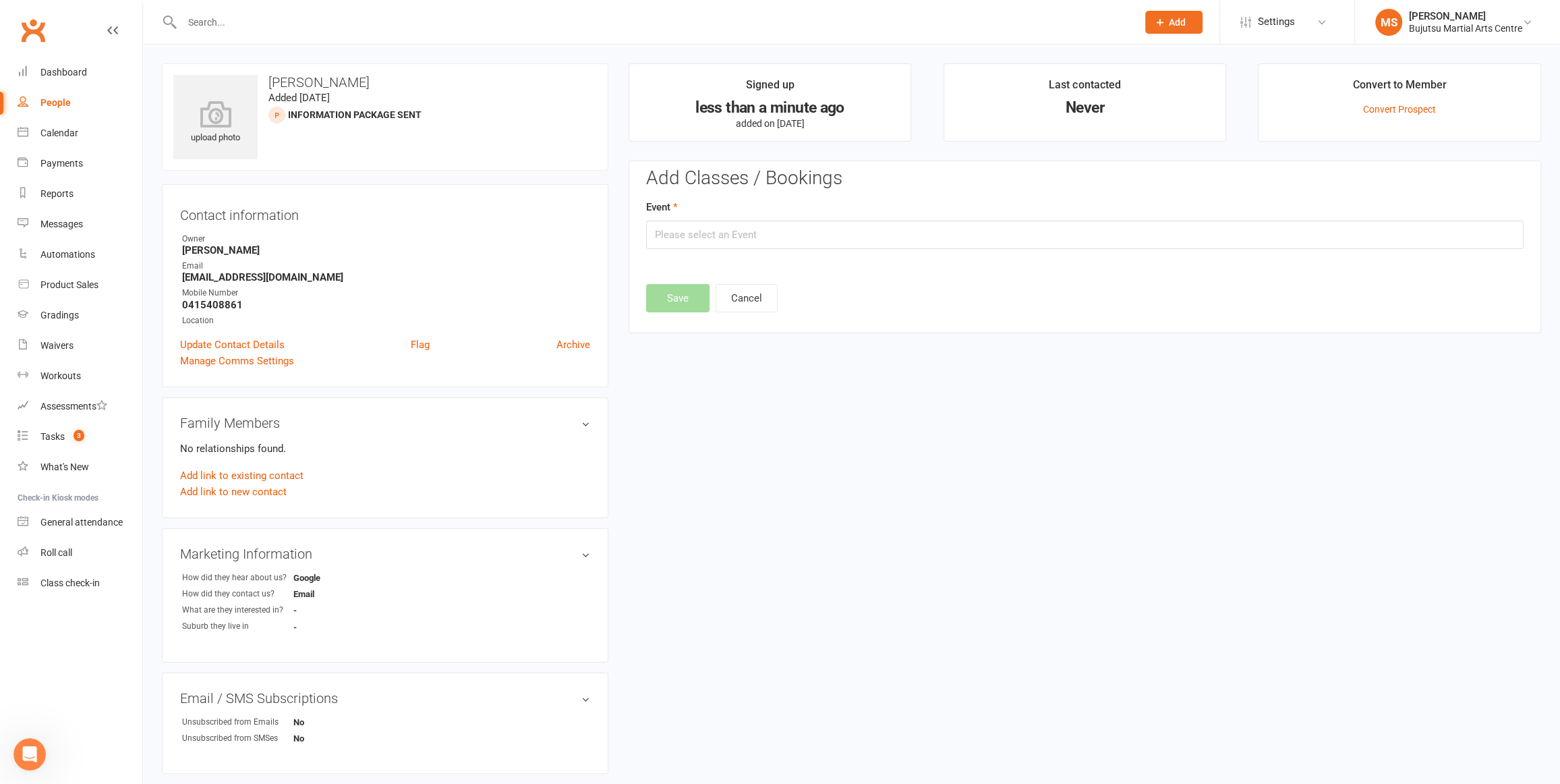
scroll to position [92, 0]
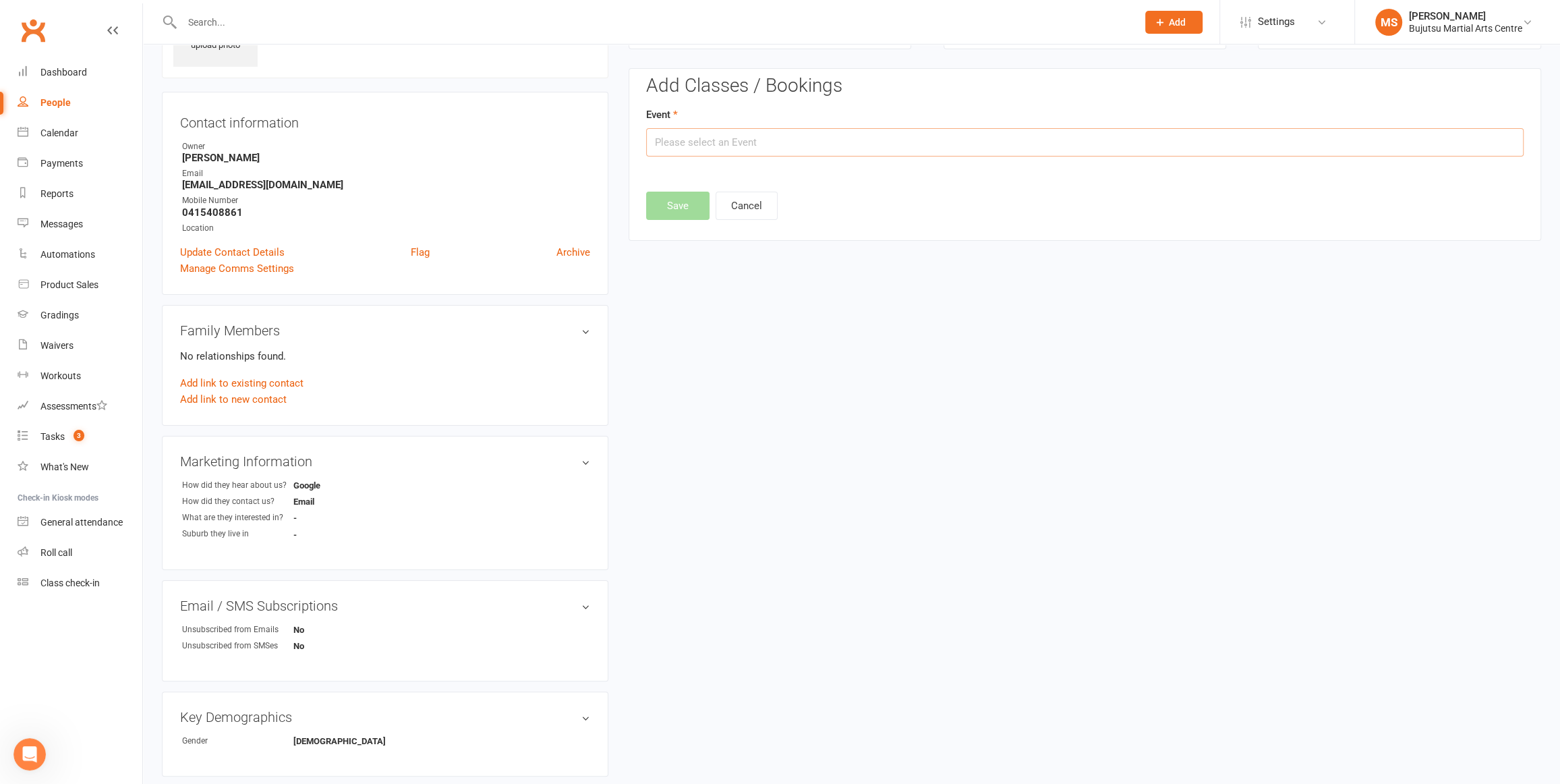
click at [721, 144] on input "text" at bounding box center [1084, 142] width 877 height 28
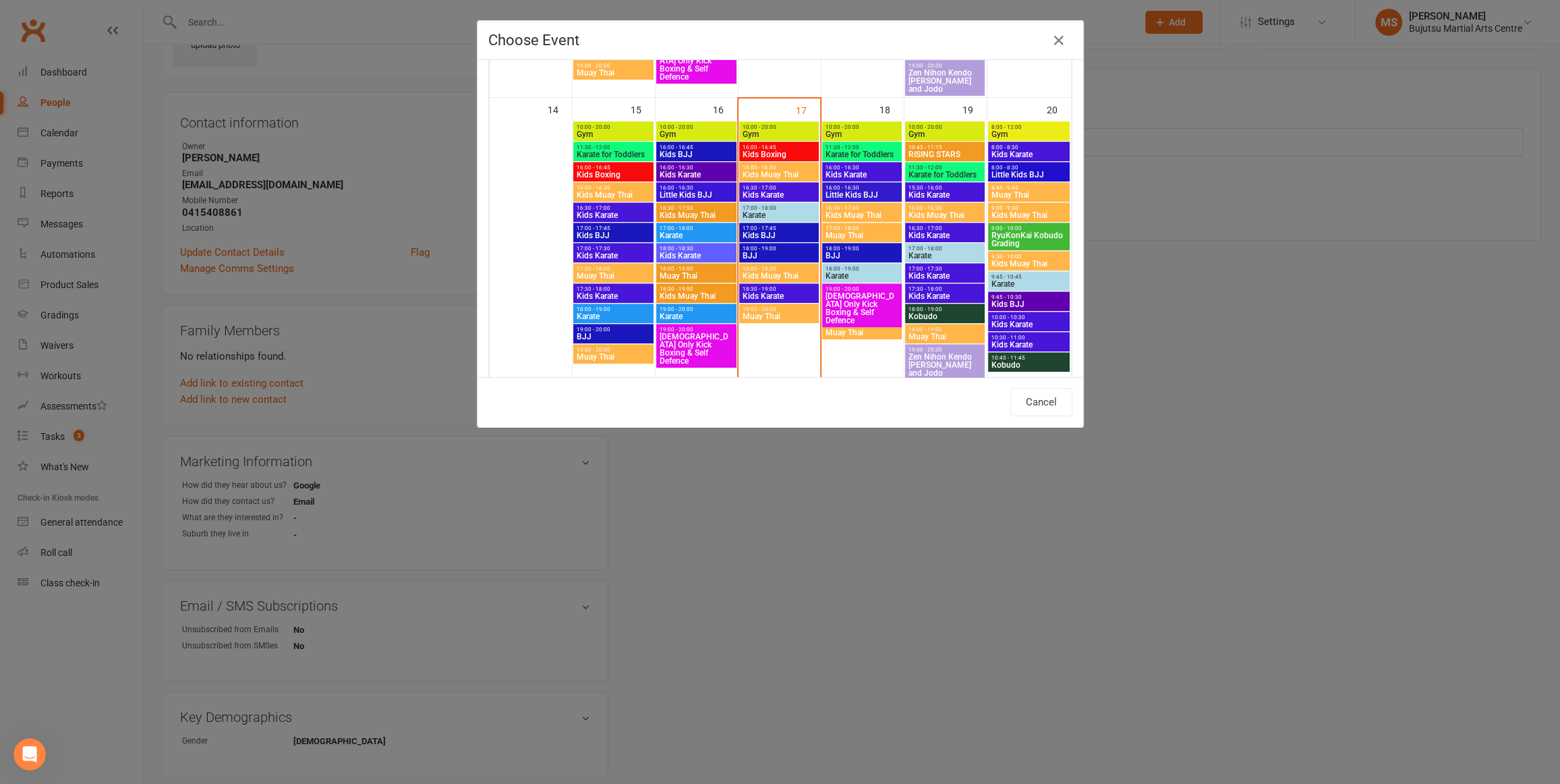
scroll to position [622, 0]
click at [942, 172] on span "Karate for Toddlers" at bounding box center [944, 175] width 74 height 8
type input "Karate for Toddlers - [DATE] 11:30:00 AM"
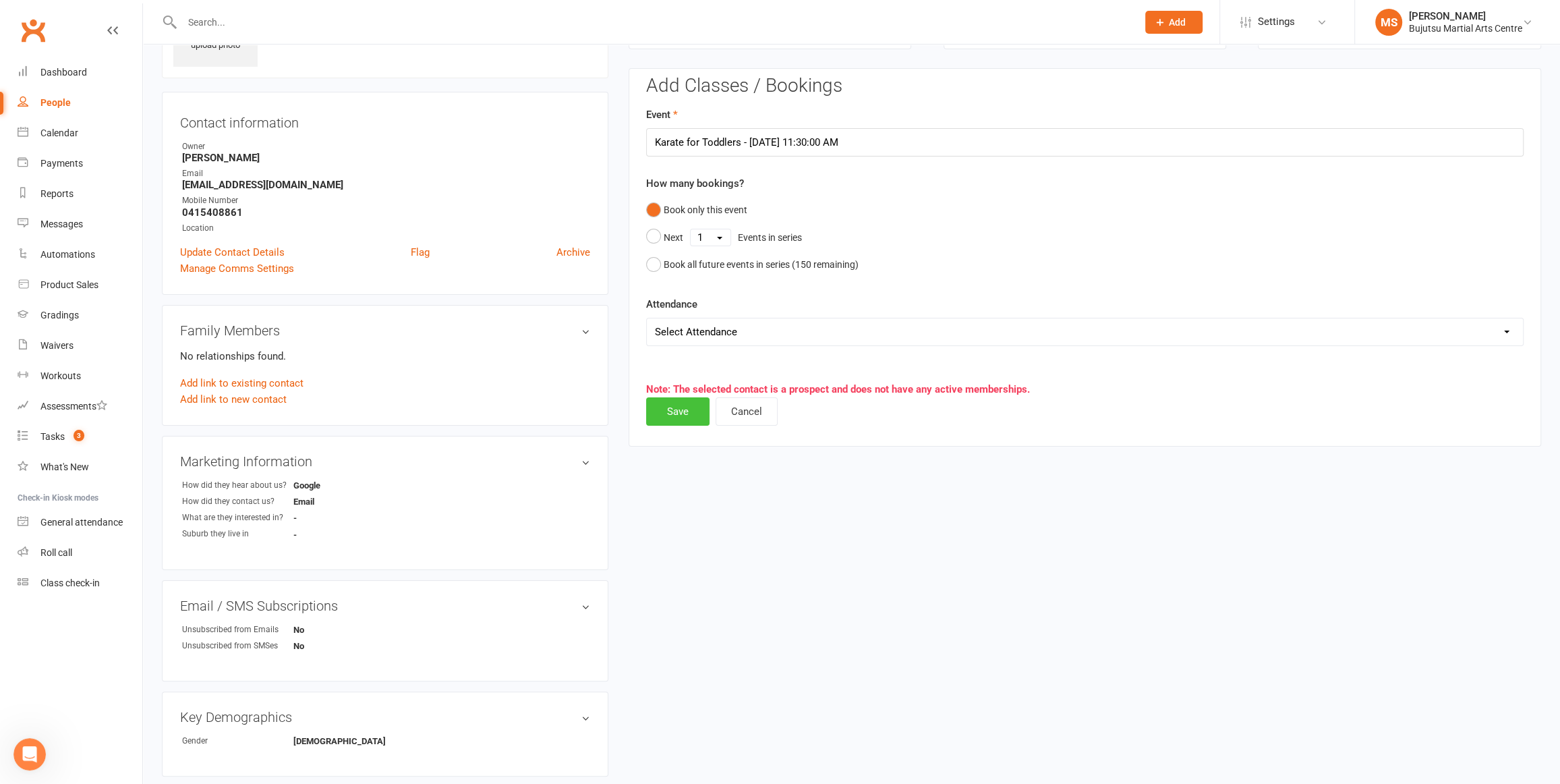
click at [673, 411] on button "Save" at bounding box center [677, 412] width 63 height 28
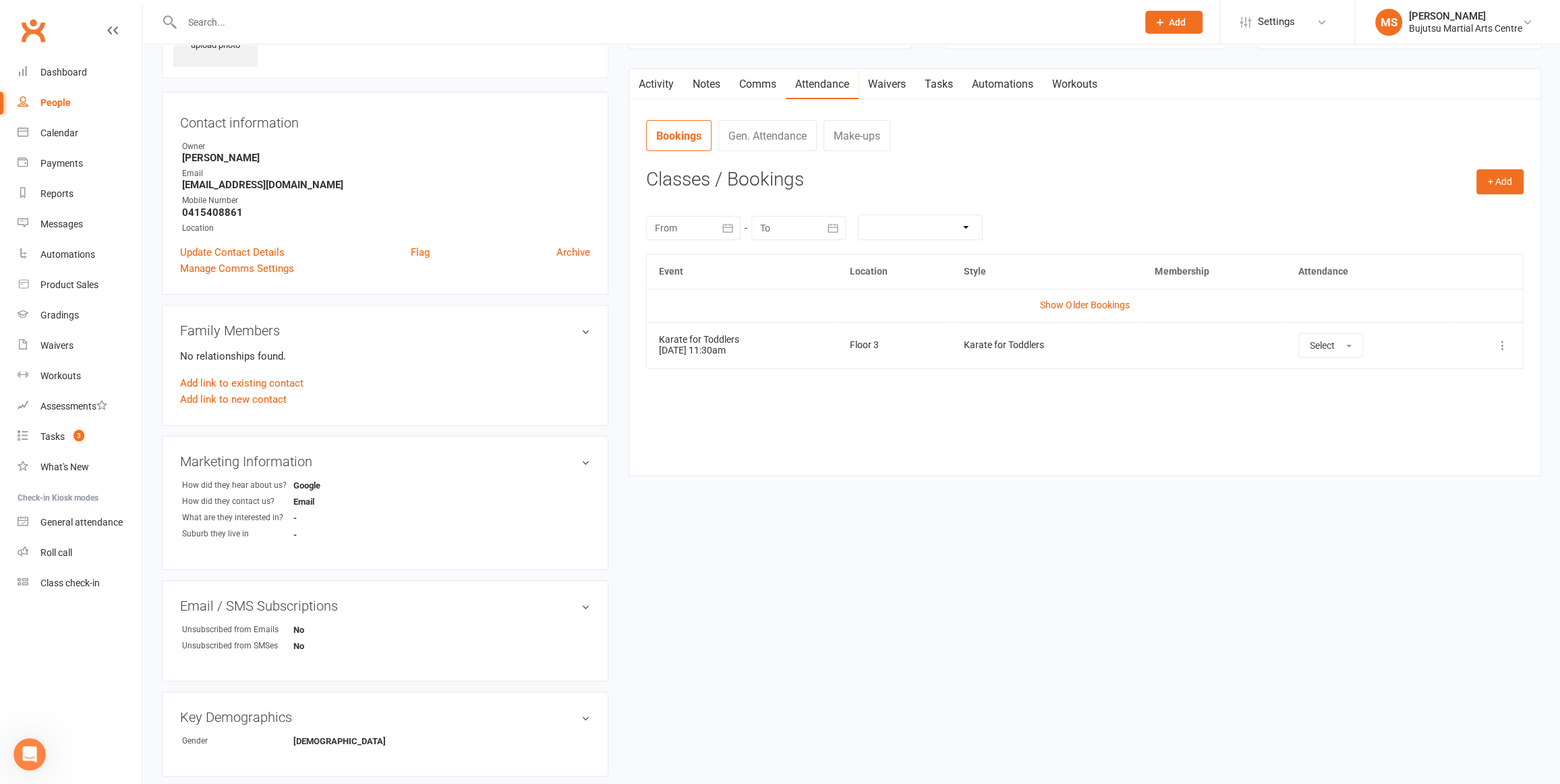
scroll to position [92, 0]
click at [64, 73] on div "Dashboard" at bounding box center [64, 72] width 46 height 11
